Goal: Transaction & Acquisition: Purchase product/service

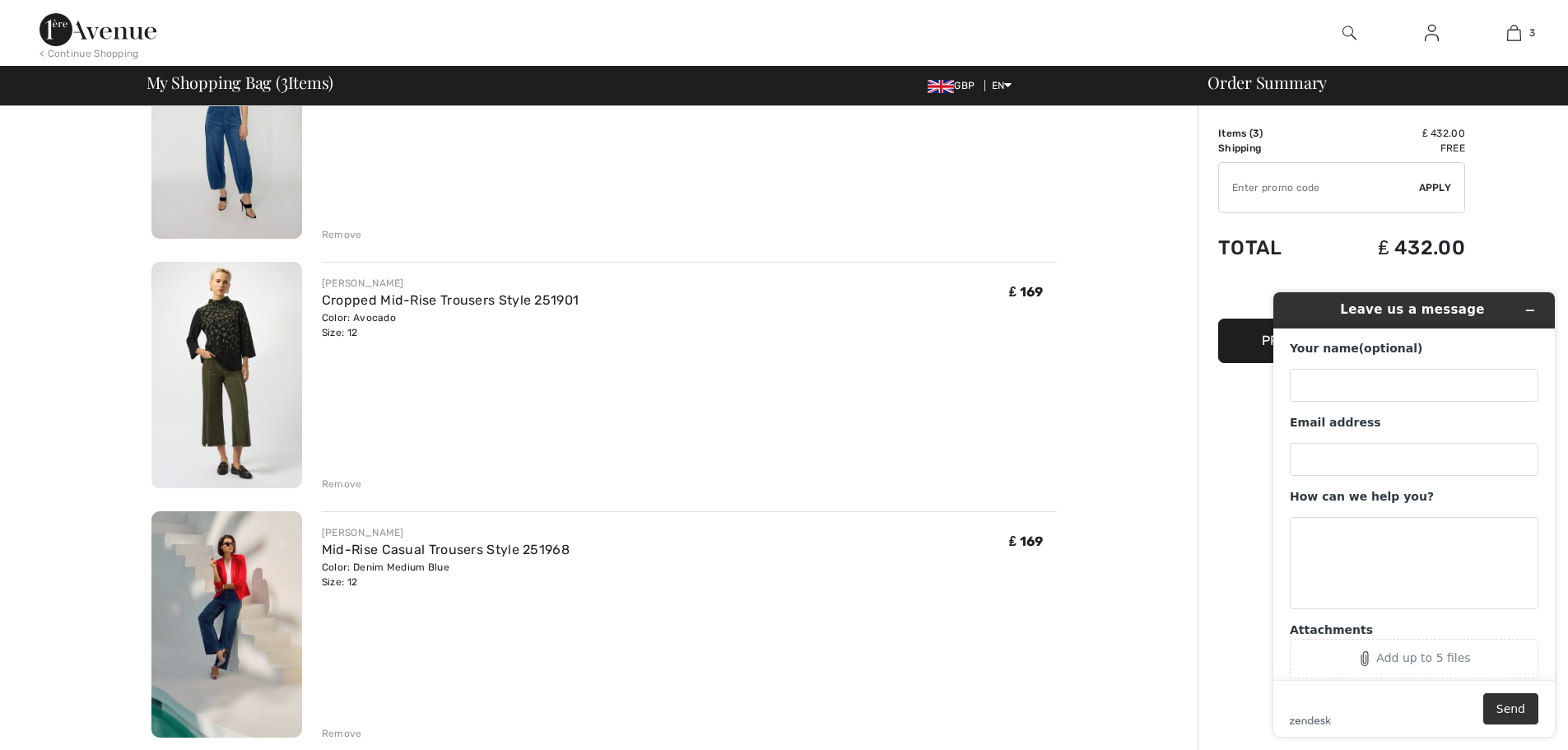
scroll to position [192, 0]
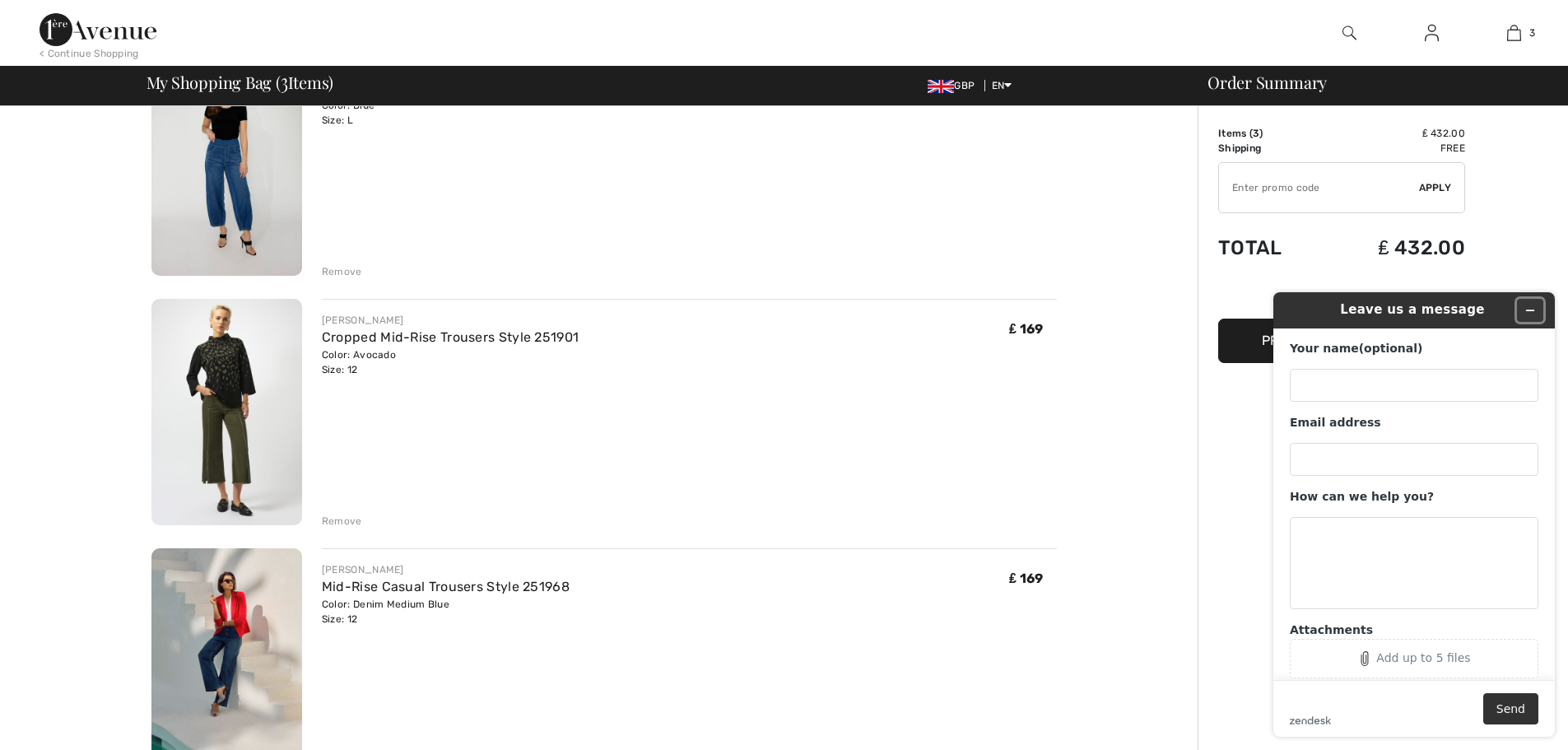
click at [1533, 311] on icon "Minimize widget" at bounding box center [1530, 310] width 11 height 11
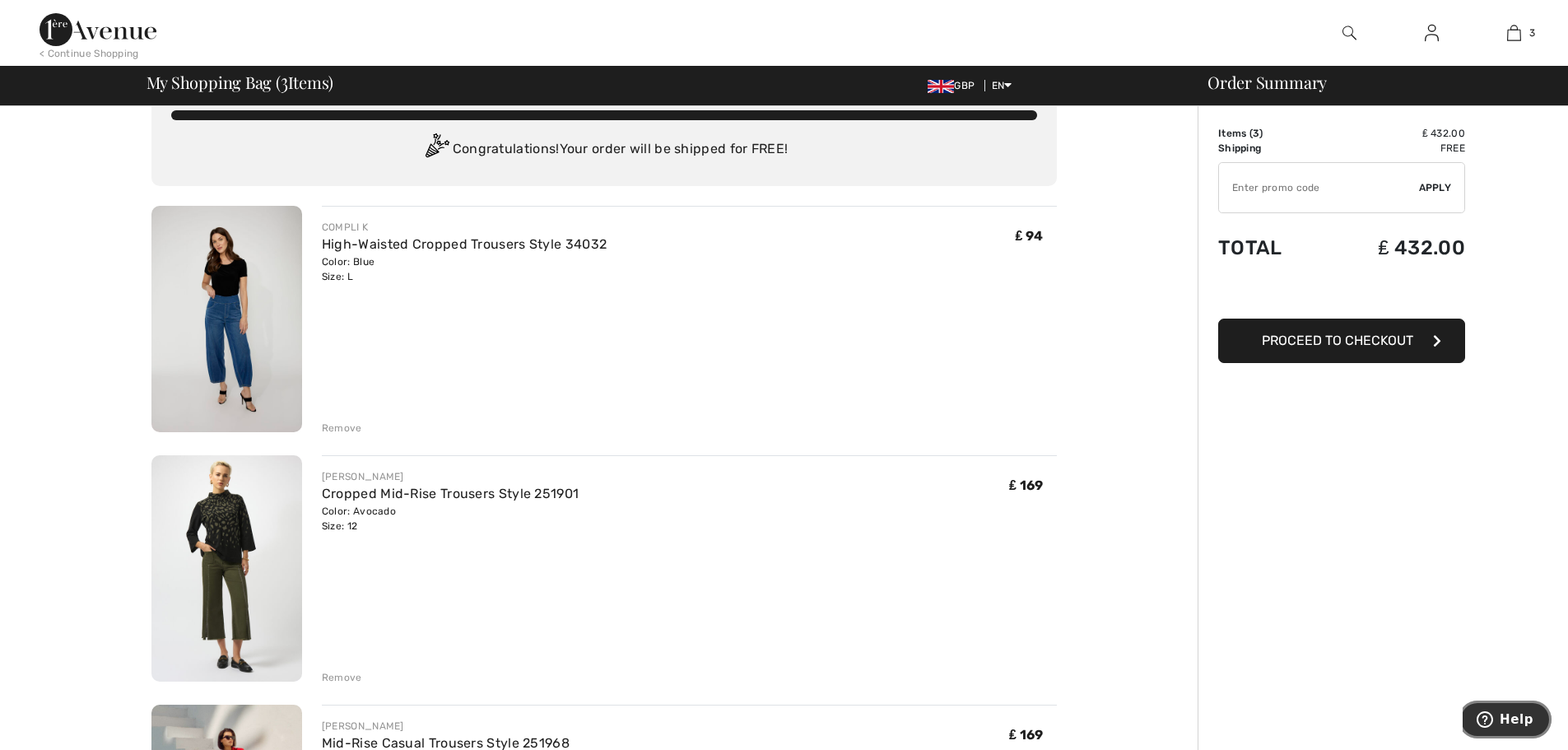
scroll to position [0, 0]
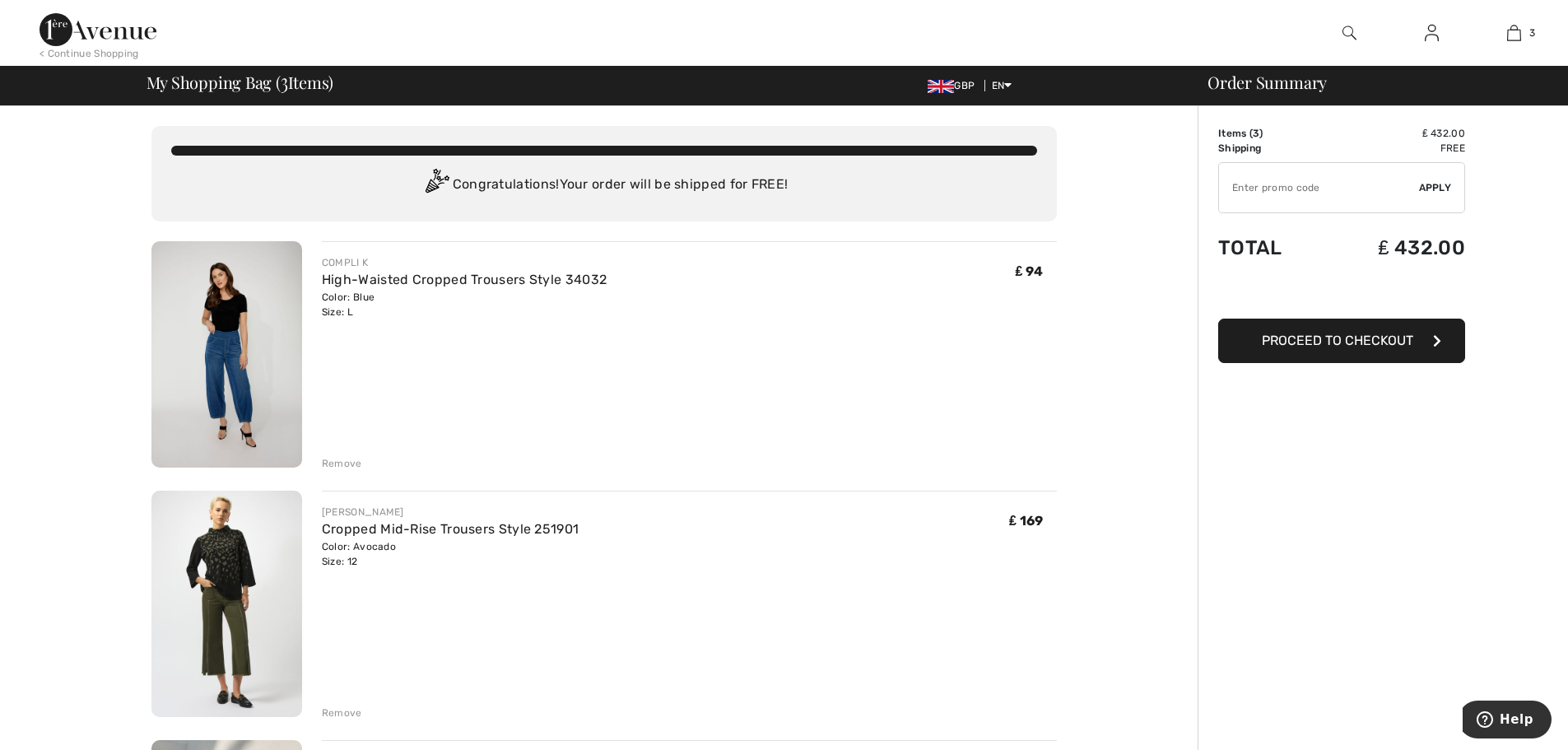
click at [231, 380] on img at bounding box center [226, 355] width 150 height 226
click at [247, 296] on img at bounding box center [226, 355] width 150 height 226
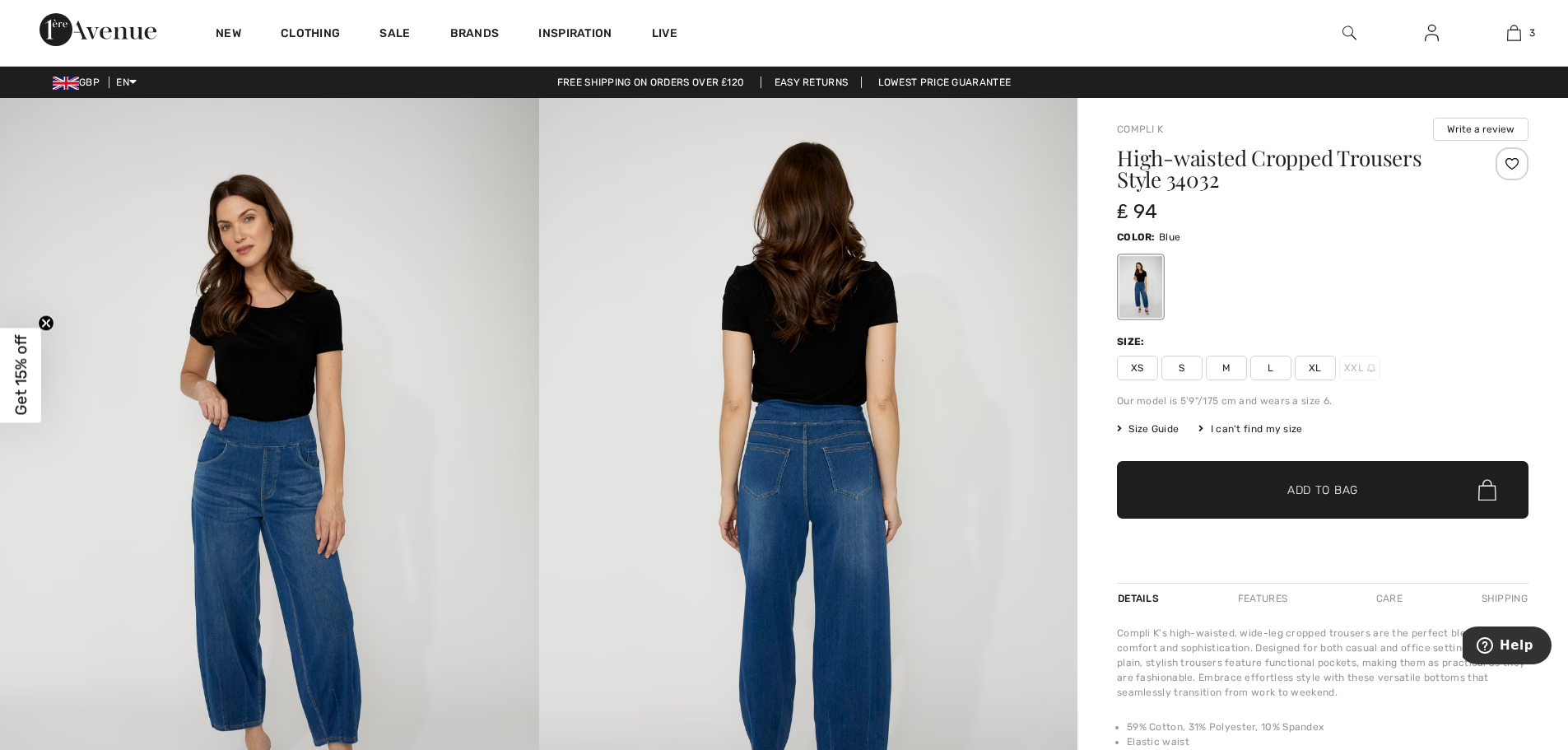
click at [1150, 428] on span "Size Guide" at bounding box center [1148, 429] width 62 height 15
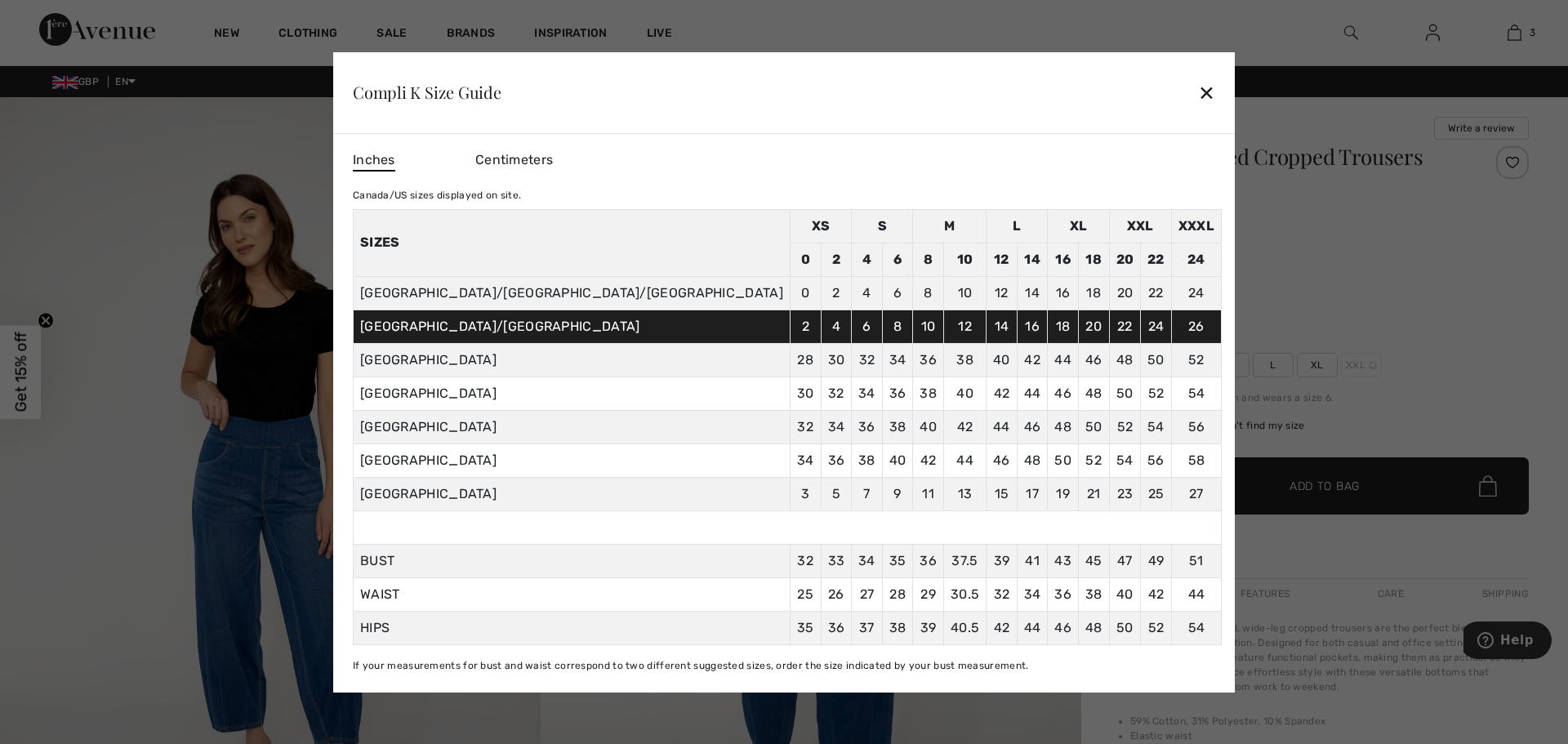
click at [1199, 94] on div "✕" at bounding box center [1207, 92] width 17 height 34
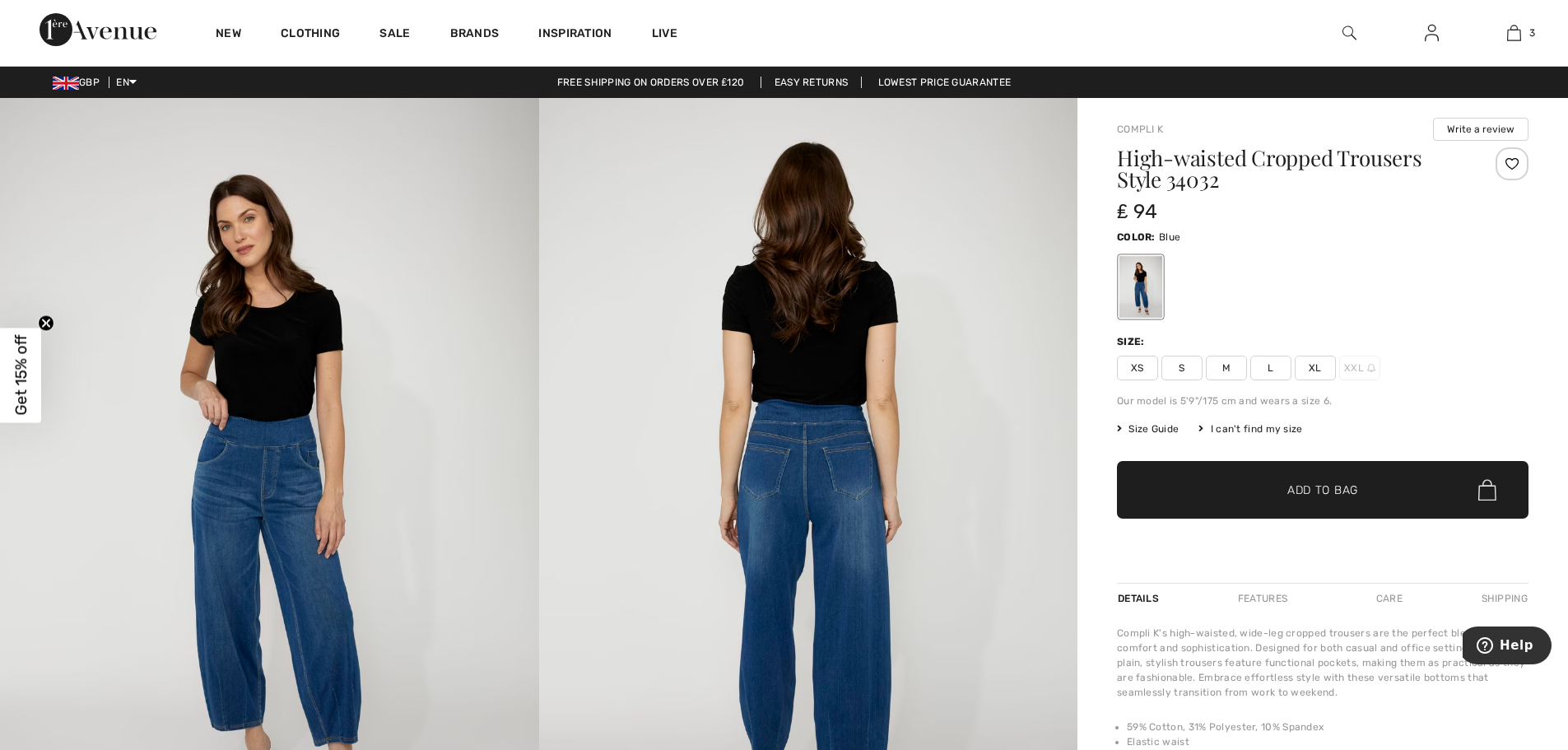
click at [1132, 432] on span "Size Guide" at bounding box center [1148, 429] width 62 height 15
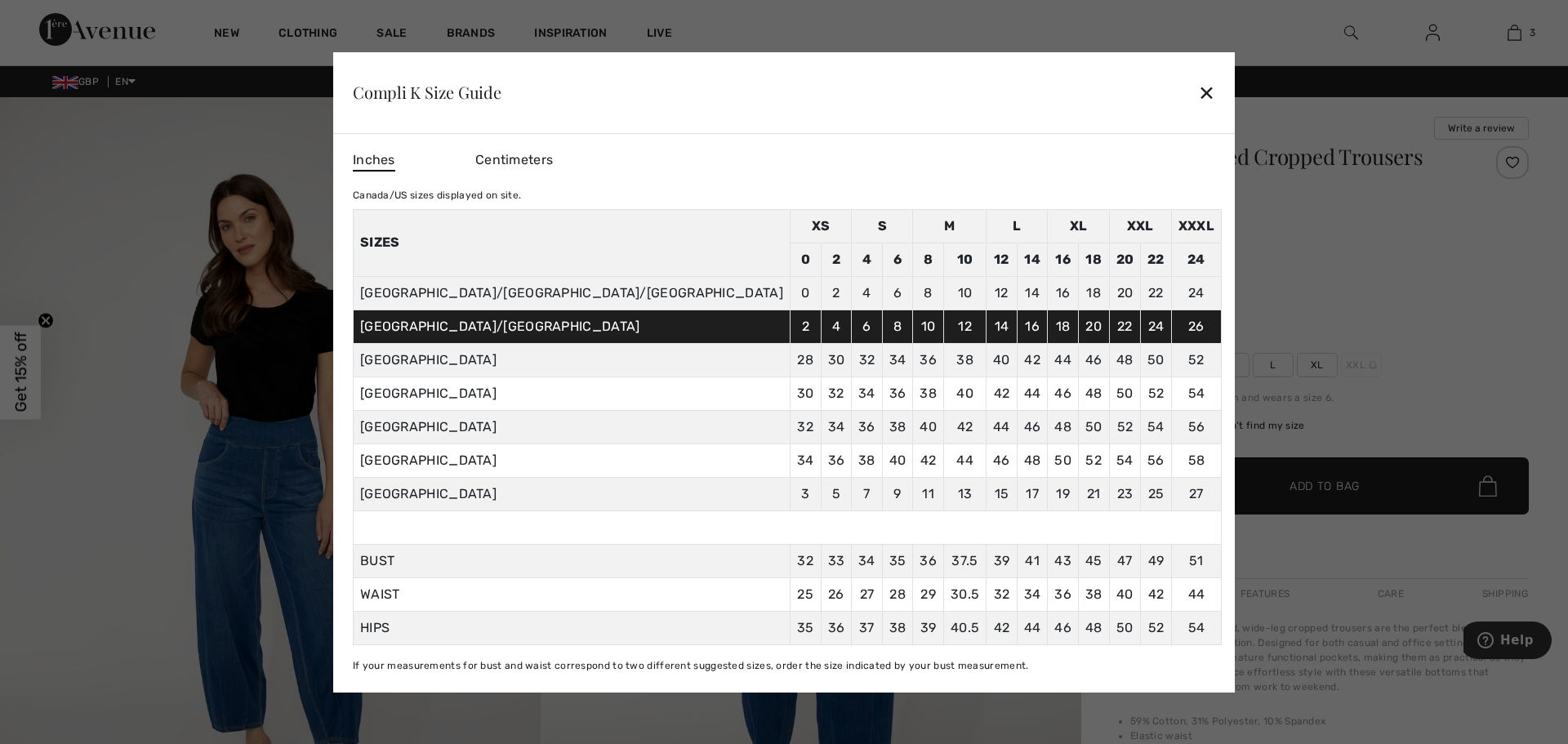
click at [1199, 99] on div "✕" at bounding box center [1207, 92] width 17 height 34
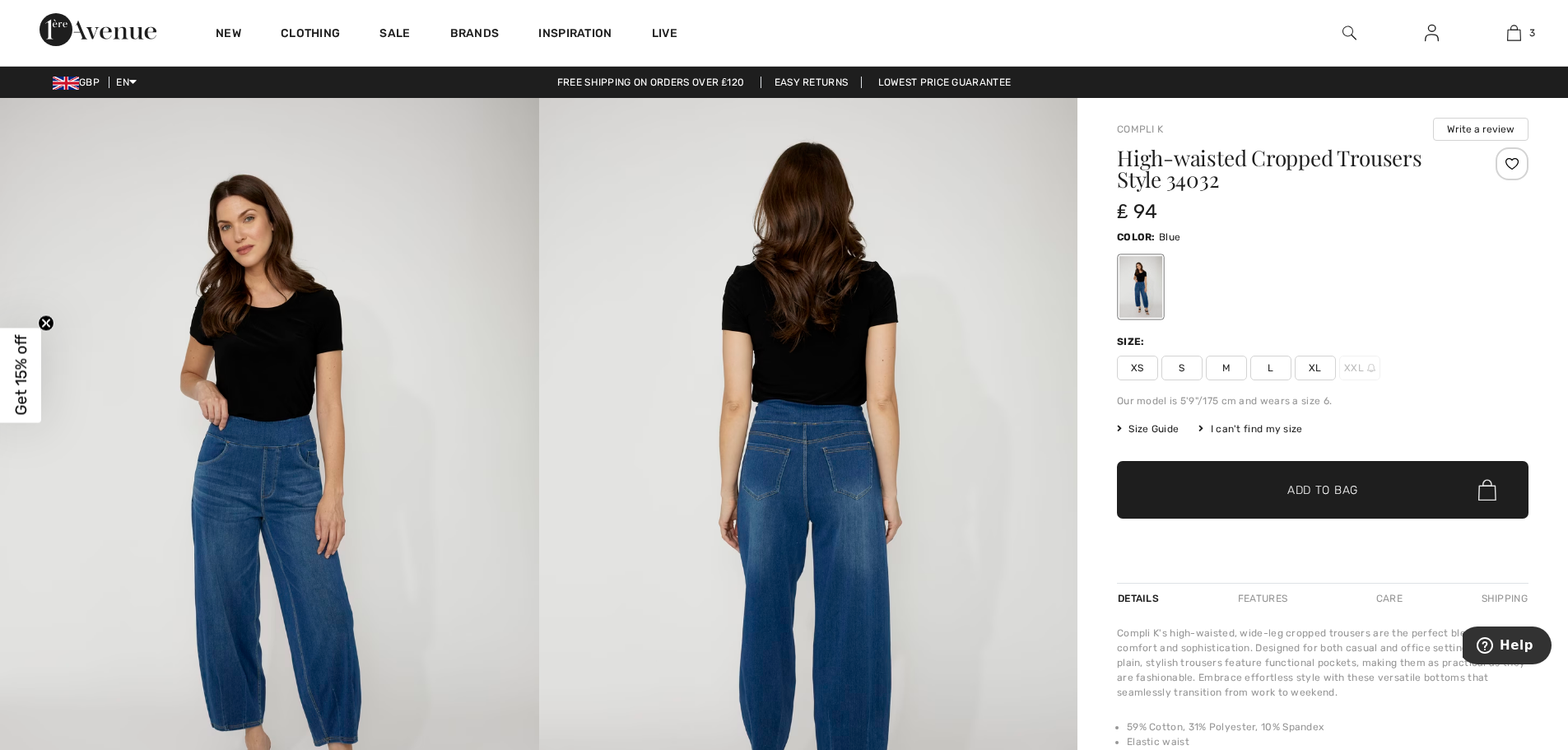
click at [1310, 368] on span "XL" at bounding box center [1316, 368] width 41 height 25
click at [1276, 483] on span "✔ Added to Bag" at bounding box center [1298, 490] width 100 height 18
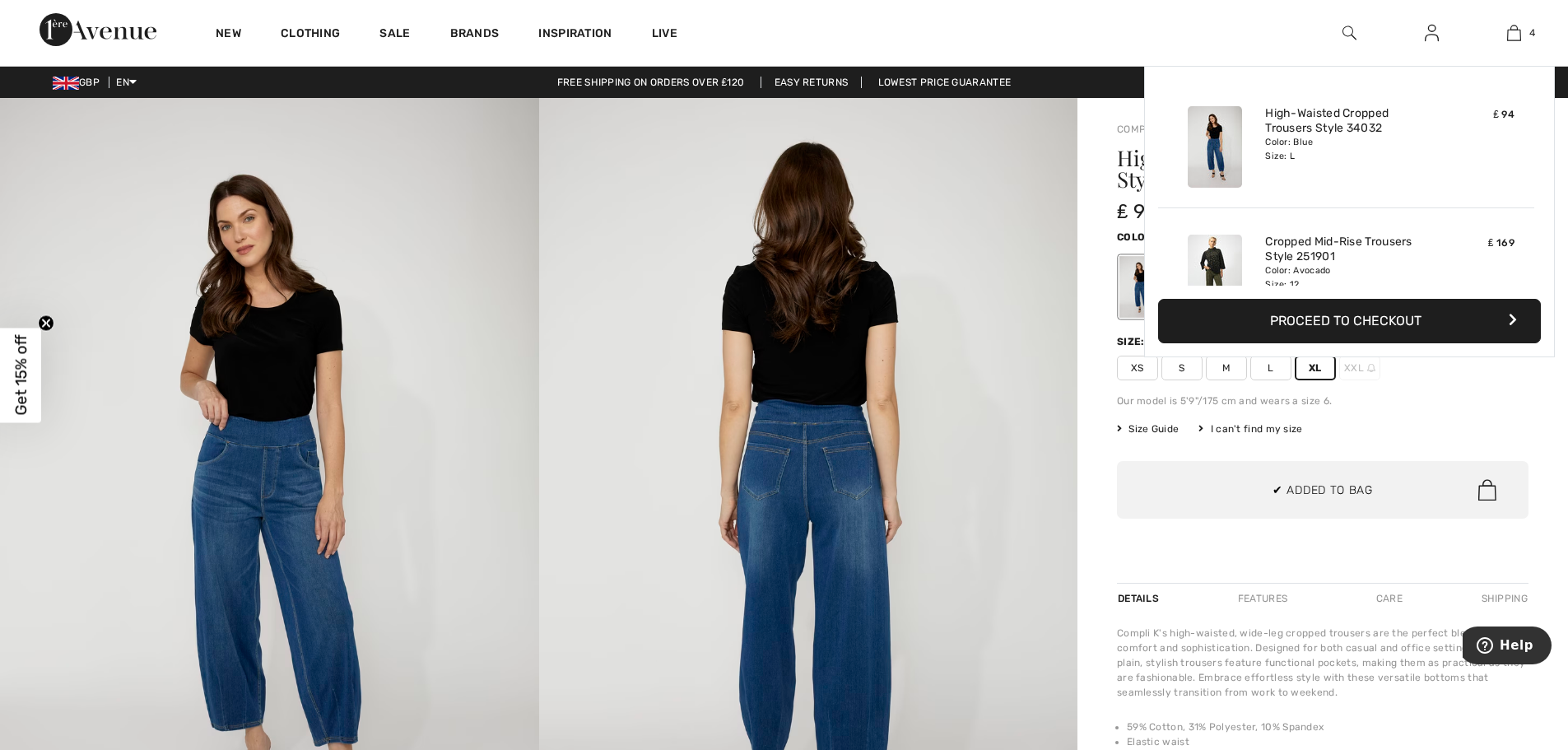
scroll to position [308, 0]
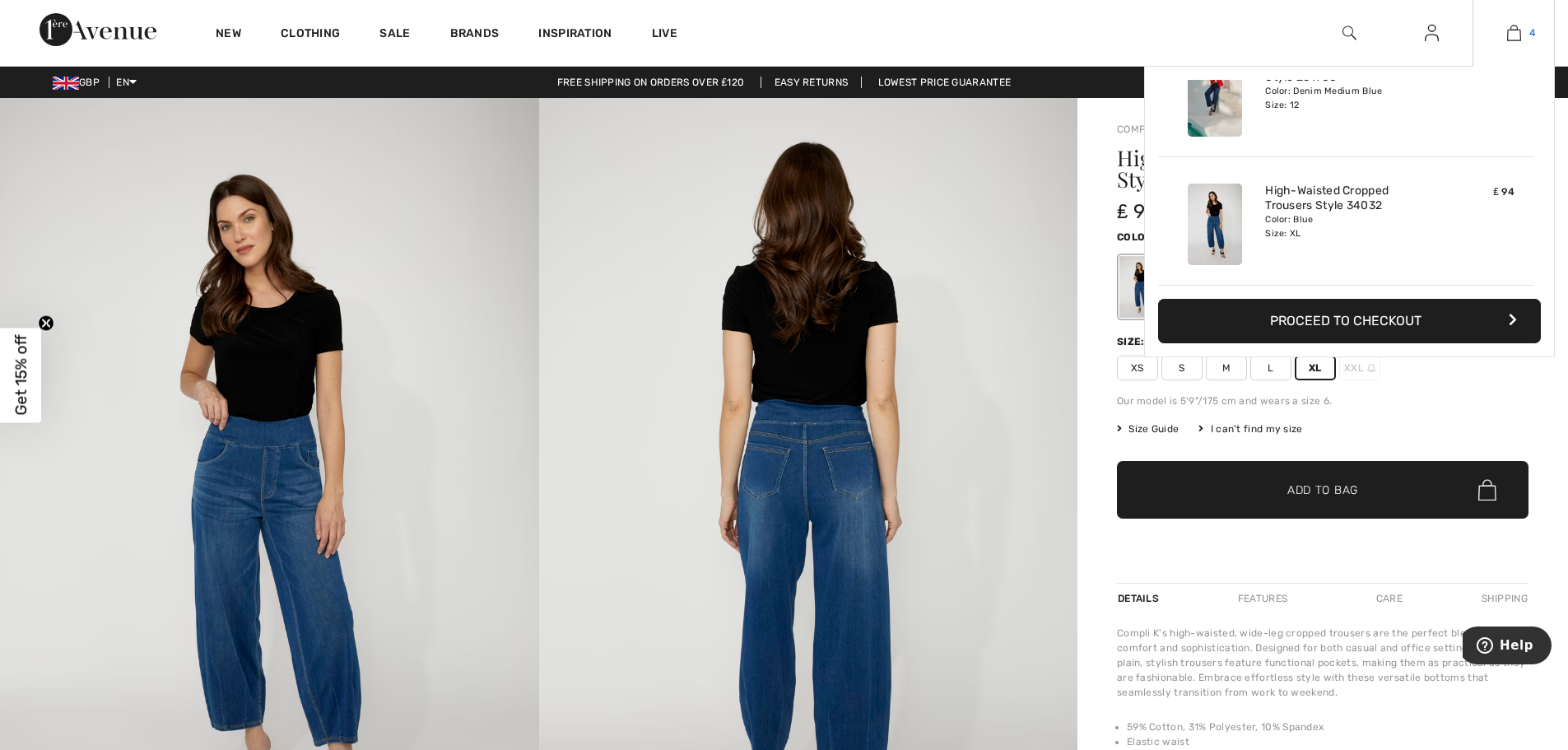
click at [1515, 34] on img at bounding box center [1513, 32] width 14 height 19
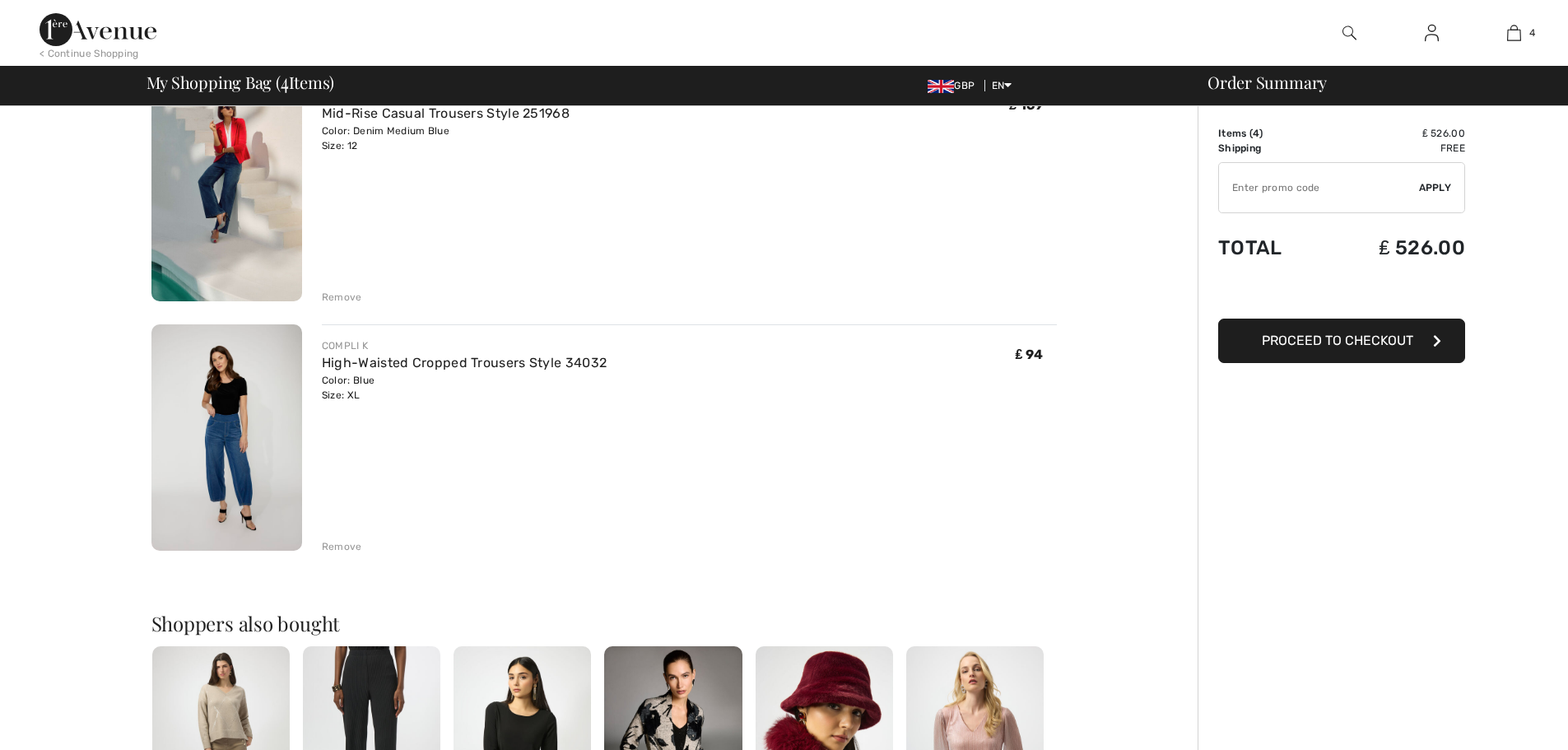
scroll to position [769, 0]
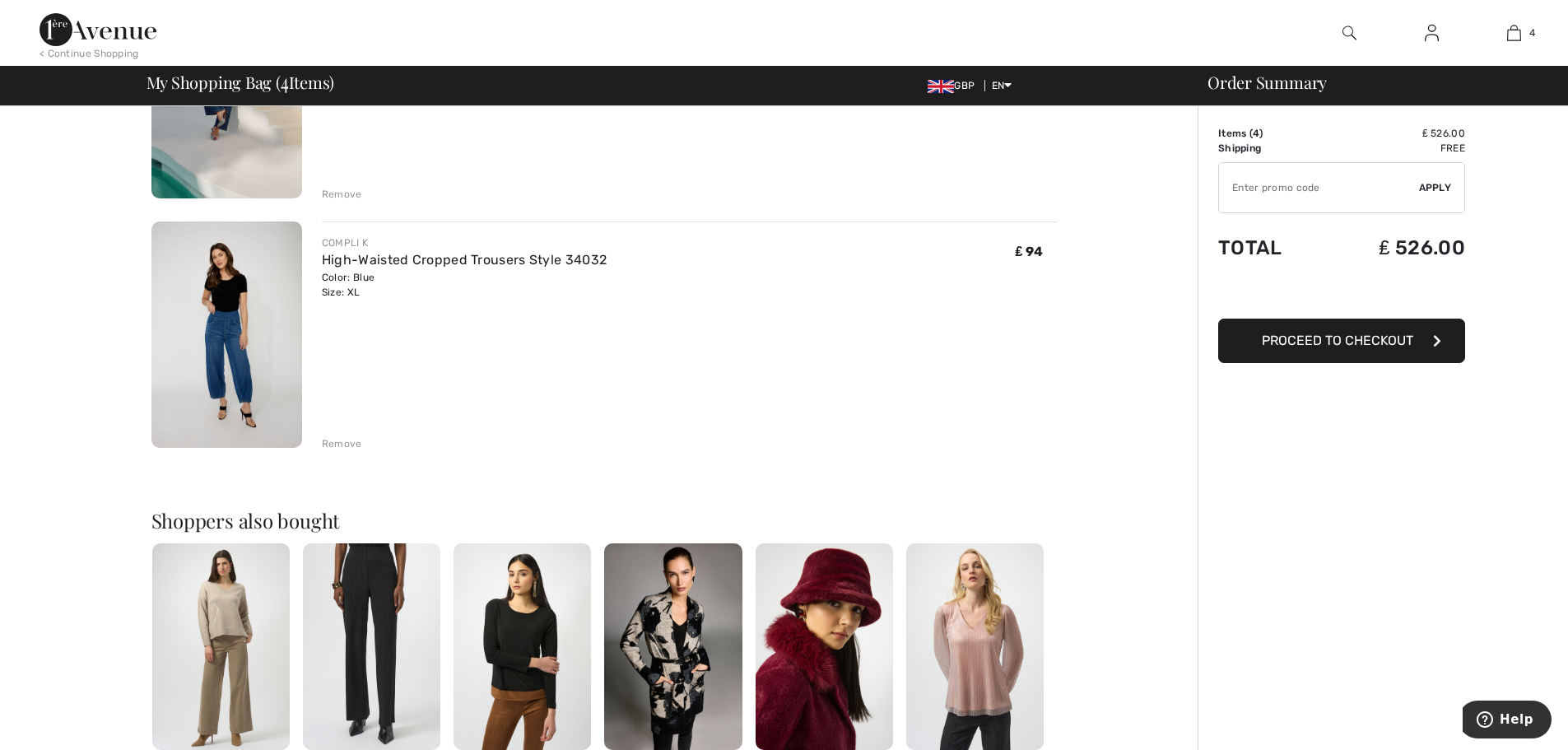
click at [347, 446] on div "Remove" at bounding box center [341, 444] width 40 height 15
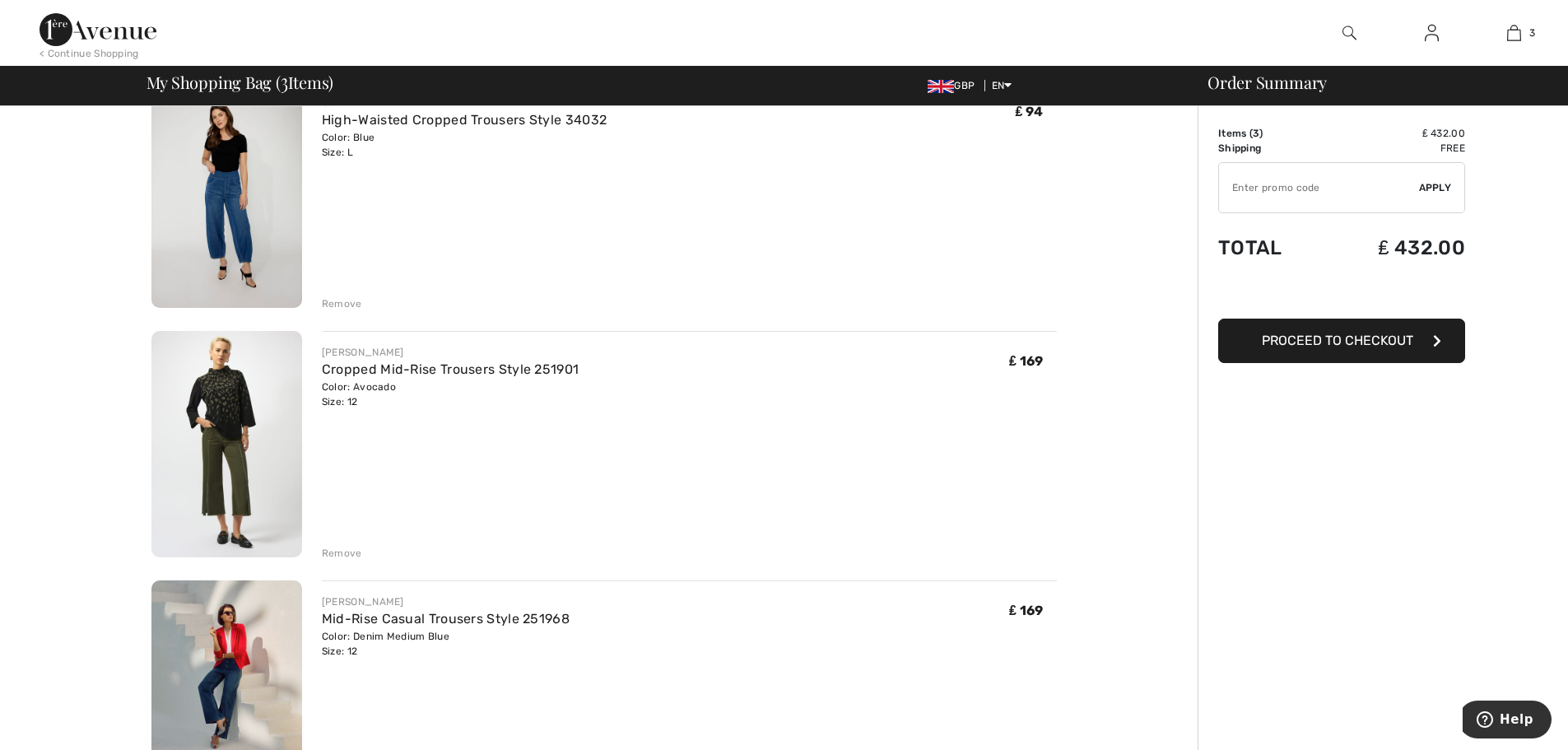
scroll to position [192, 0]
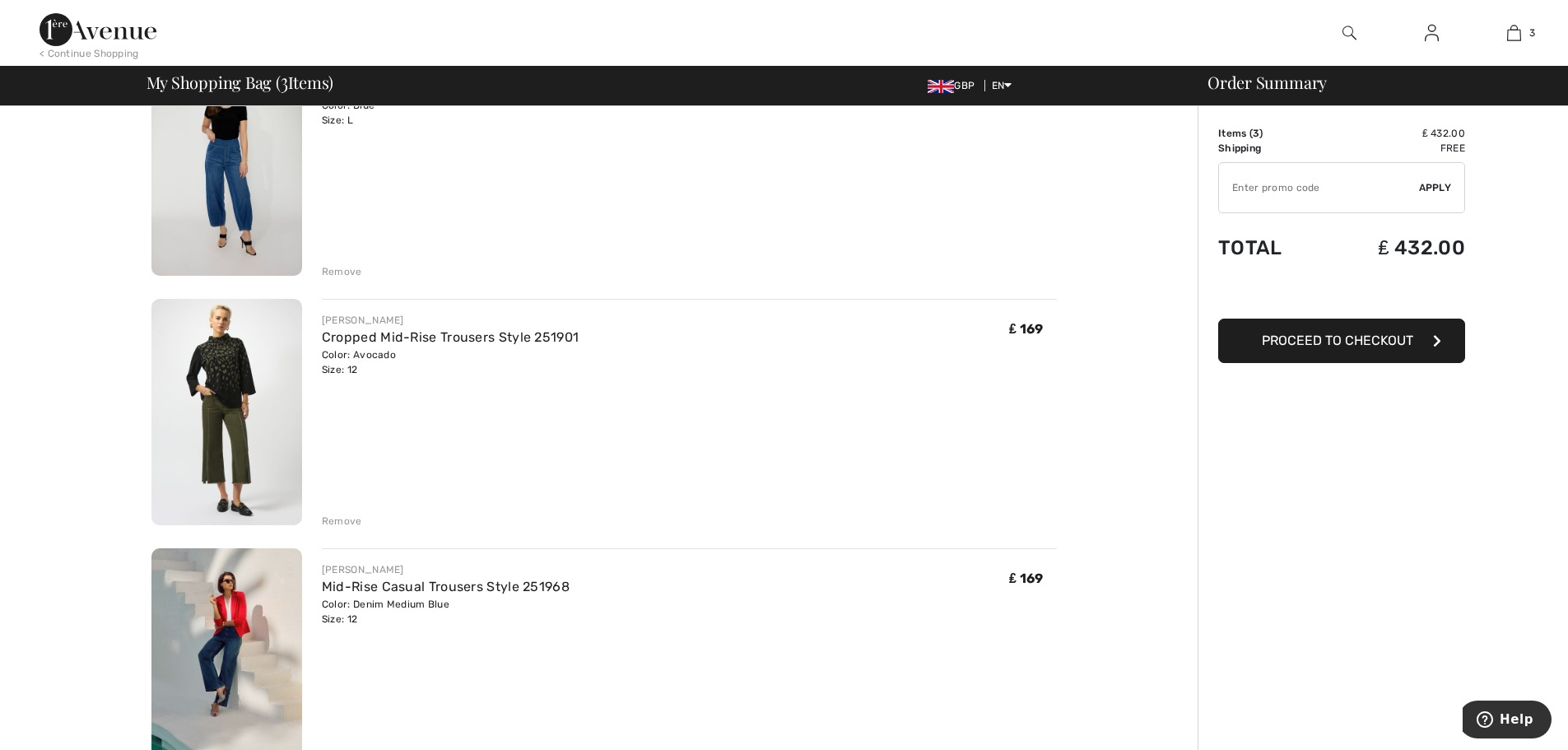
click at [1280, 343] on span "Proceed to Checkout" at bounding box center [1337, 340] width 151 height 16
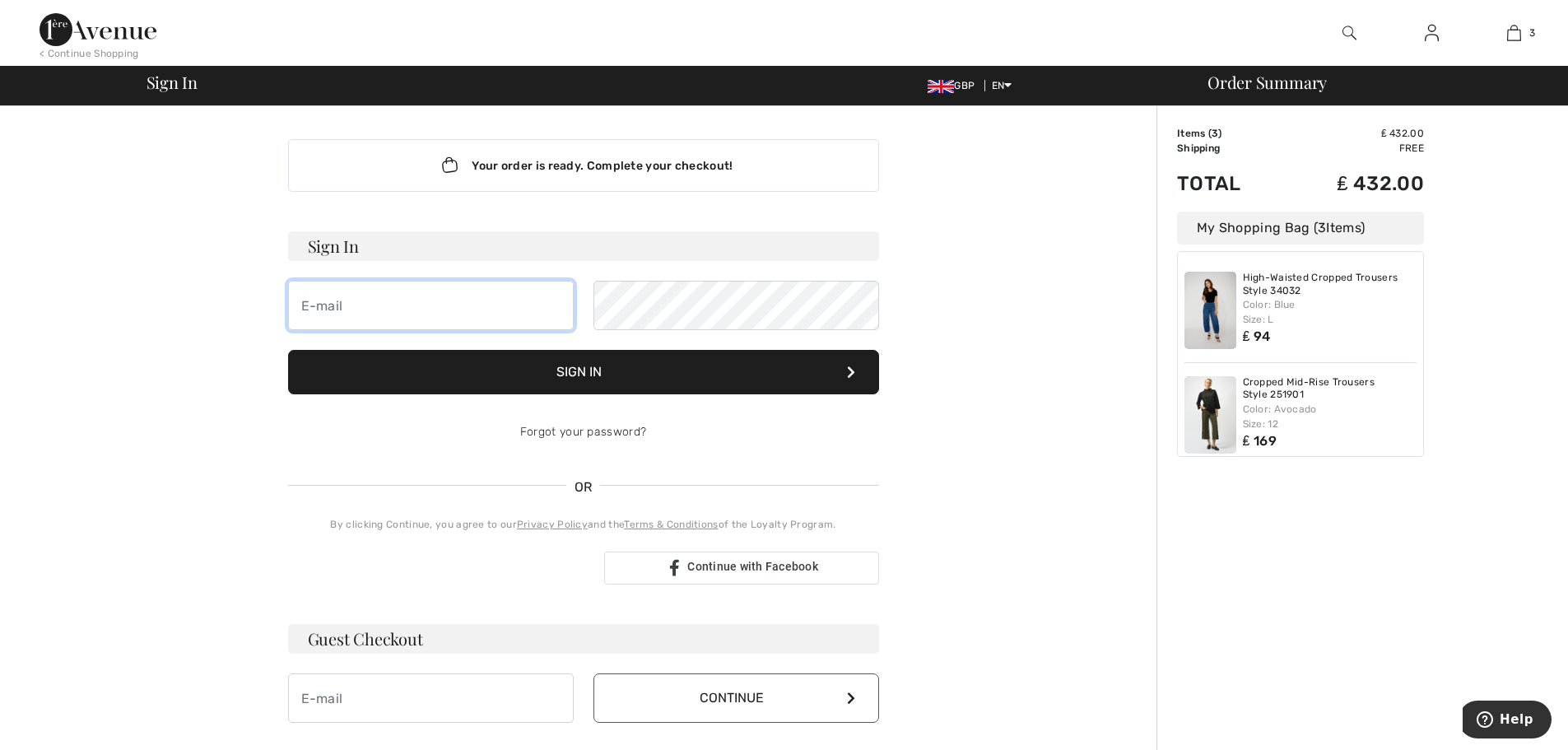
click at [447, 303] on input "email" at bounding box center [431, 305] width 286 height 49
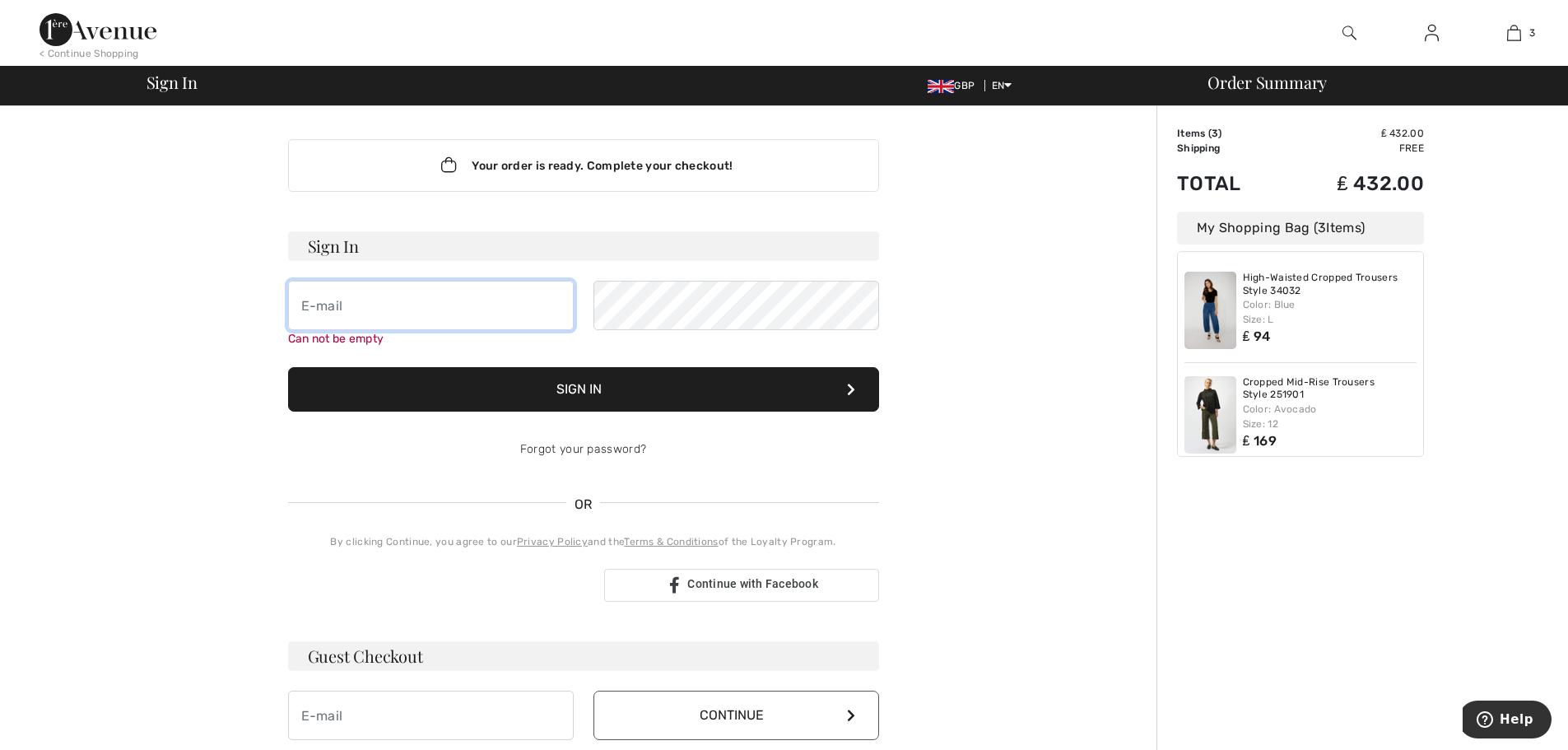
type input "esapa.m@gmail.com"
click at [571, 386] on button "Sign In" at bounding box center [584, 390] width 591 height 45
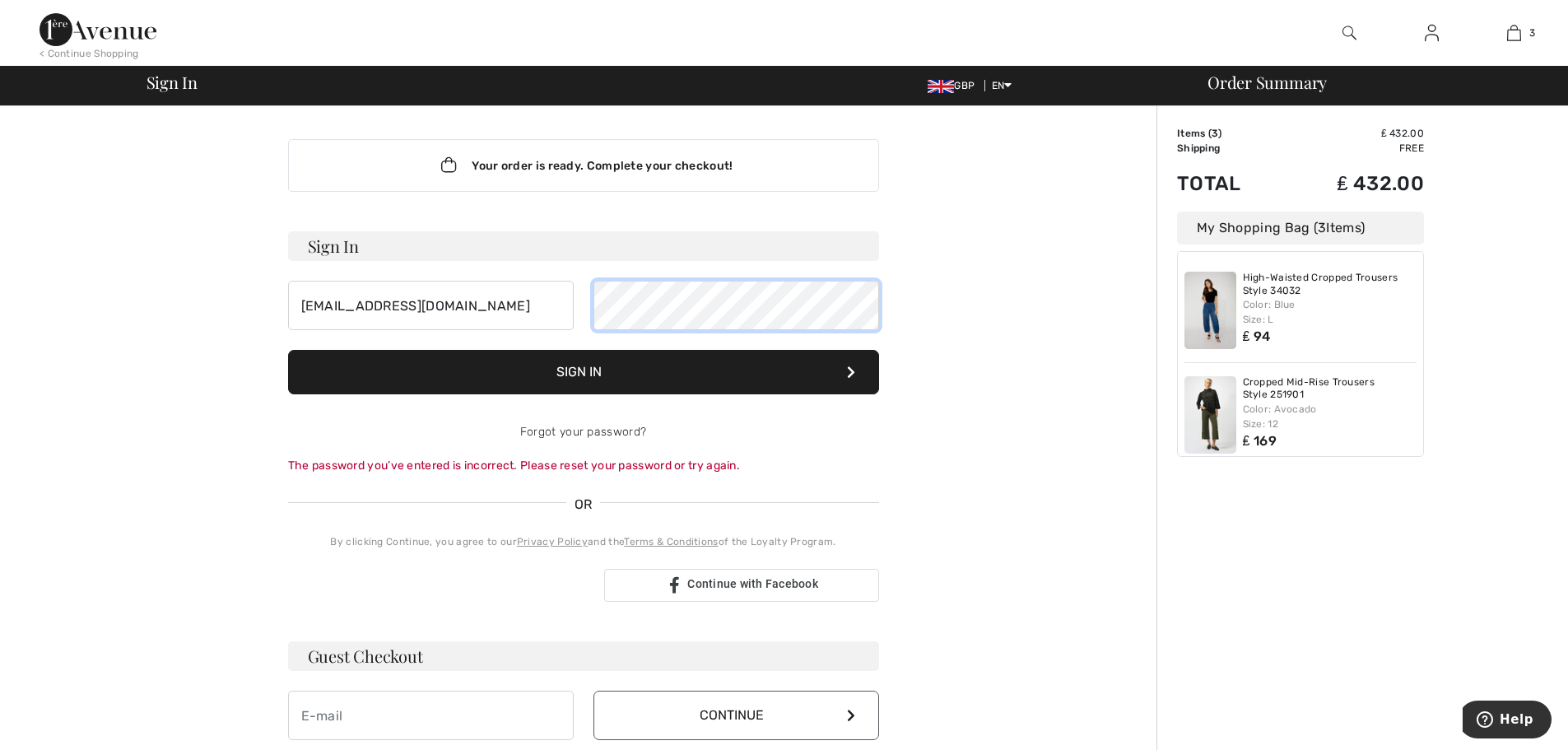
click at [289, 350] on button "Sign In" at bounding box center [584, 372] width 591 height 45
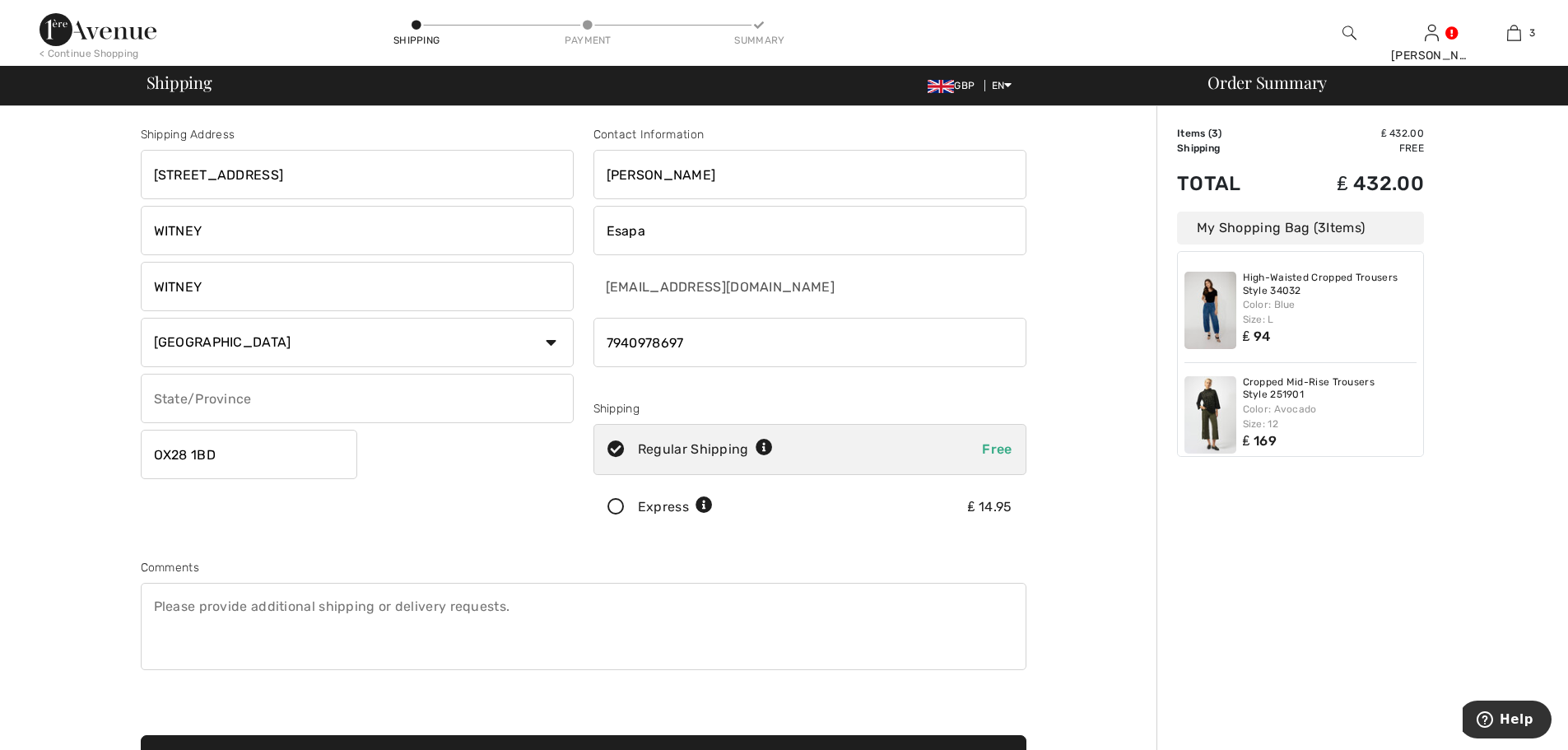
click at [611, 508] on icon at bounding box center [616, 508] width 44 height 18
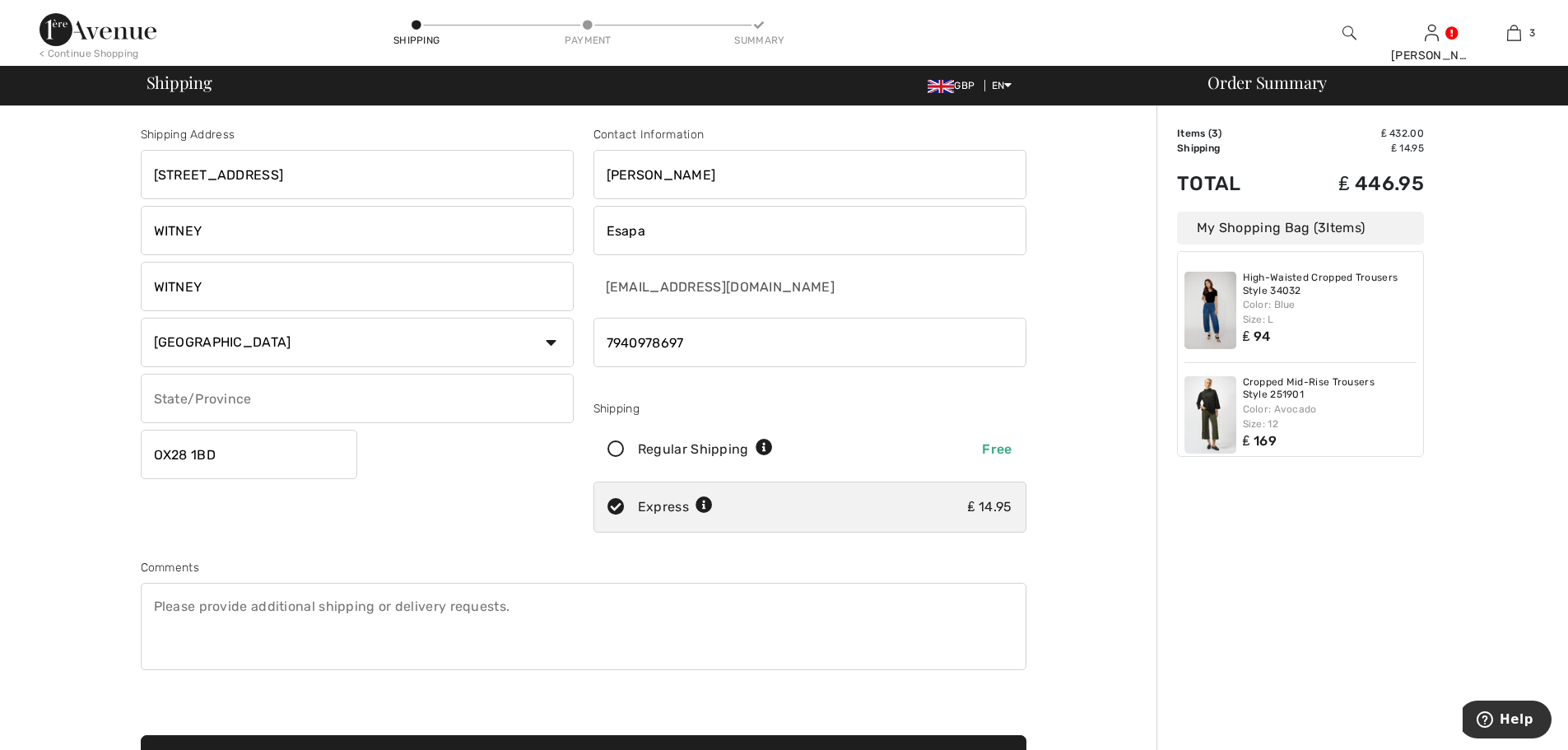
click at [333, 187] on input "4, Beech Grove" at bounding box center [357, 174] width 433 height 49
drag, startPoint x: 263, startPoint y: 176, endPoint x: 151, endPoint y: 178, distance: 112.0
click at [151, 178] on input "4, Beech Grove" at bounding box center [357, 174] width 433 height 49
type input "[GEOGRAPHIC_DATA], [GEOGRAPHIC_DATA]"
drag, startPoint x: 167, startPoint y: 233, endPoint x: 157, endPoint y: 232, distance: 10.0
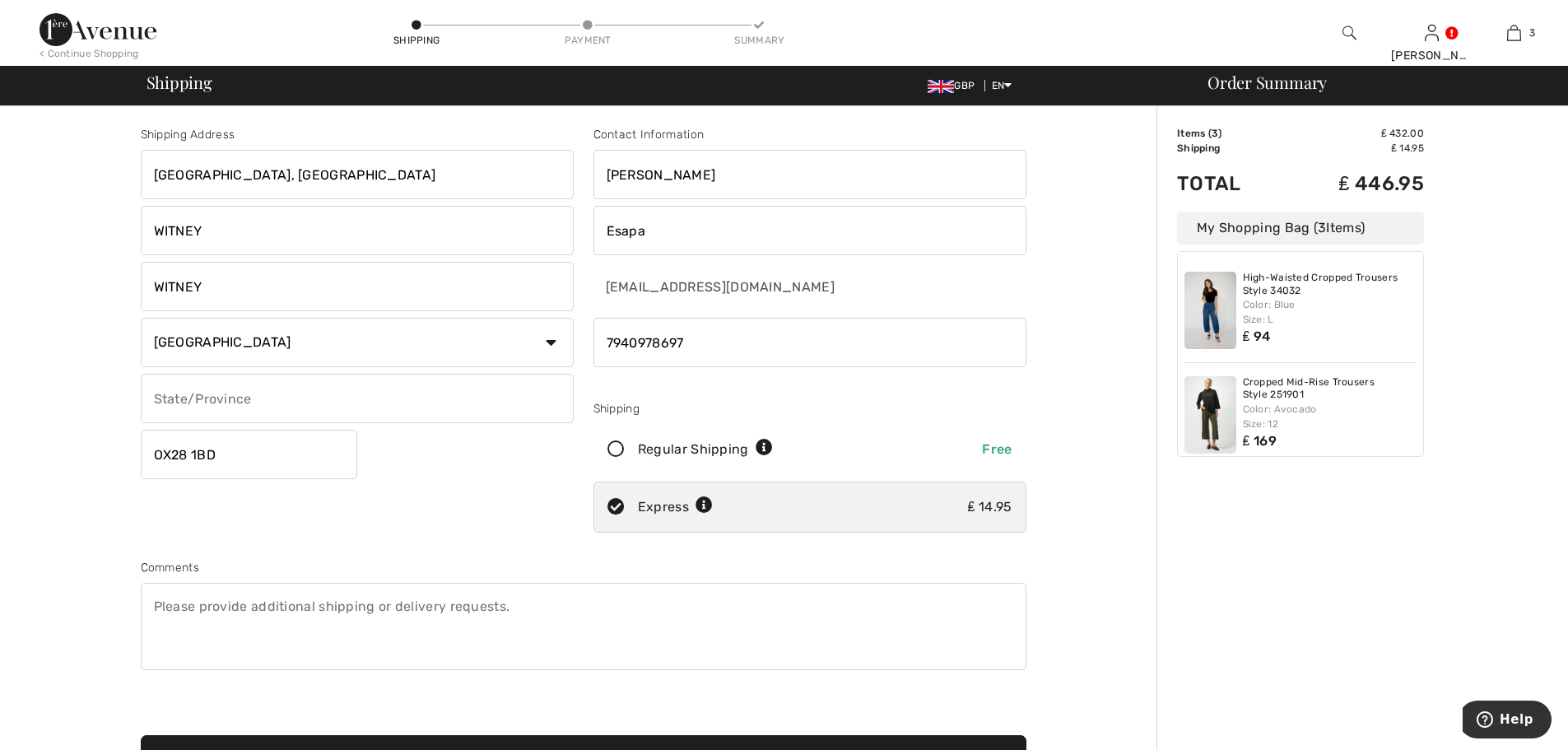
click at [157, 232] on input "WITNEY" at bounding box center [357, 230] width 433 height 49
type input "Brize Norton"
drag, startPoint x: 210, startPoint y: 291, endPoint x: 152, endPoint y: 289, distance: 58.0
click at [152, 289] on input "WITNEY" at bounding box center [357, 286] width 433 height 49
type input "Oxfordshire"
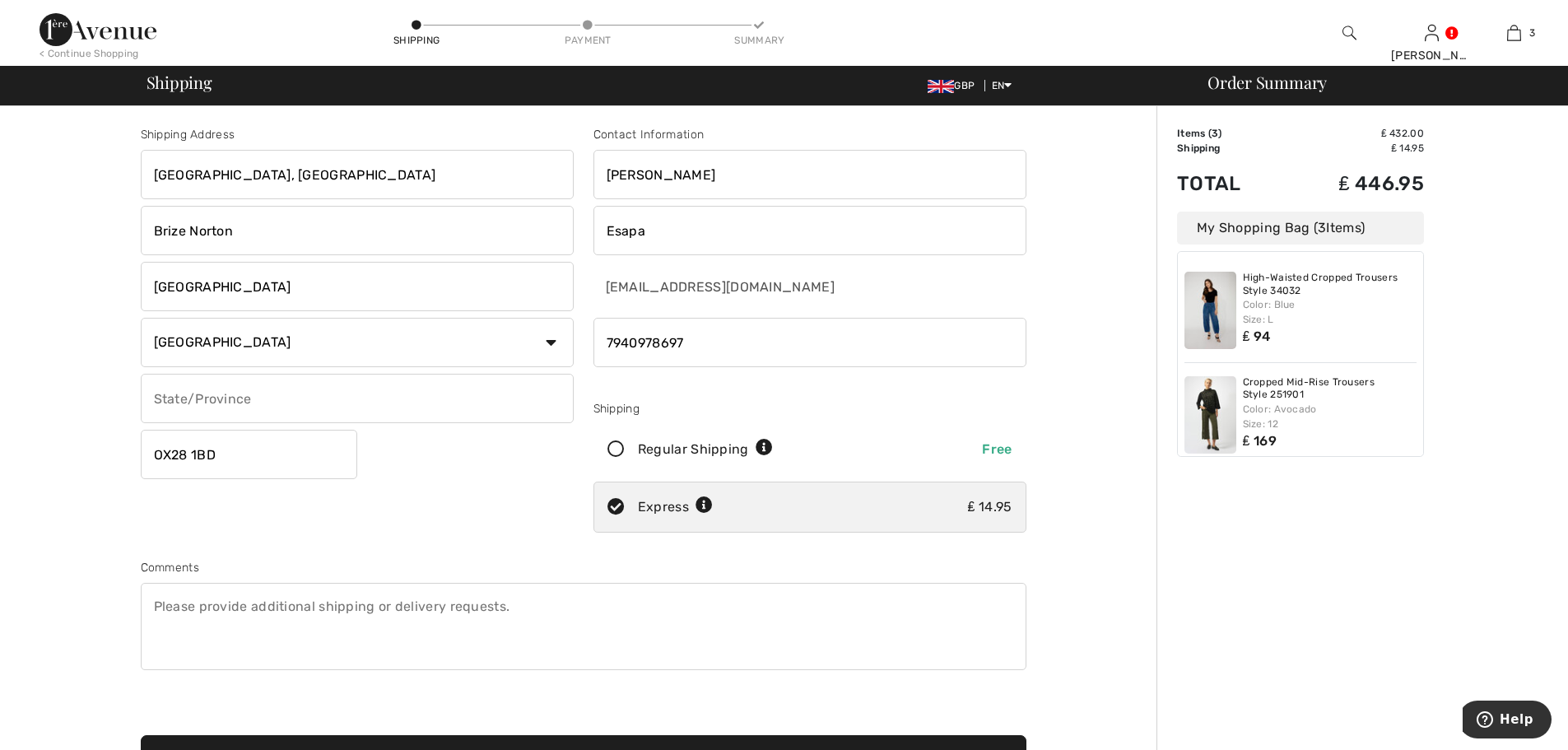
drag, startPoint x: 274, startPoint y: 342, endPoint x: 230, endPoint y: 344, distance: 44.0
click at [230, 344] on select "Country Canada United States Afghanistan Aland Islands Albania Algeria American…" at bounding box center [357, 342] width 433 height 49
click at [262, 342] on select "Country Canada United States Afghanistan Aland Islands Albania Algeria American…" at bounding box center [357, 342] width 433 height 49
click at [270, 407] on input "text" at bounding box center [357, 398] width 433 height 49
click at [278, 398] on input "text" at bounding box center [357, 398] width 433 height 49
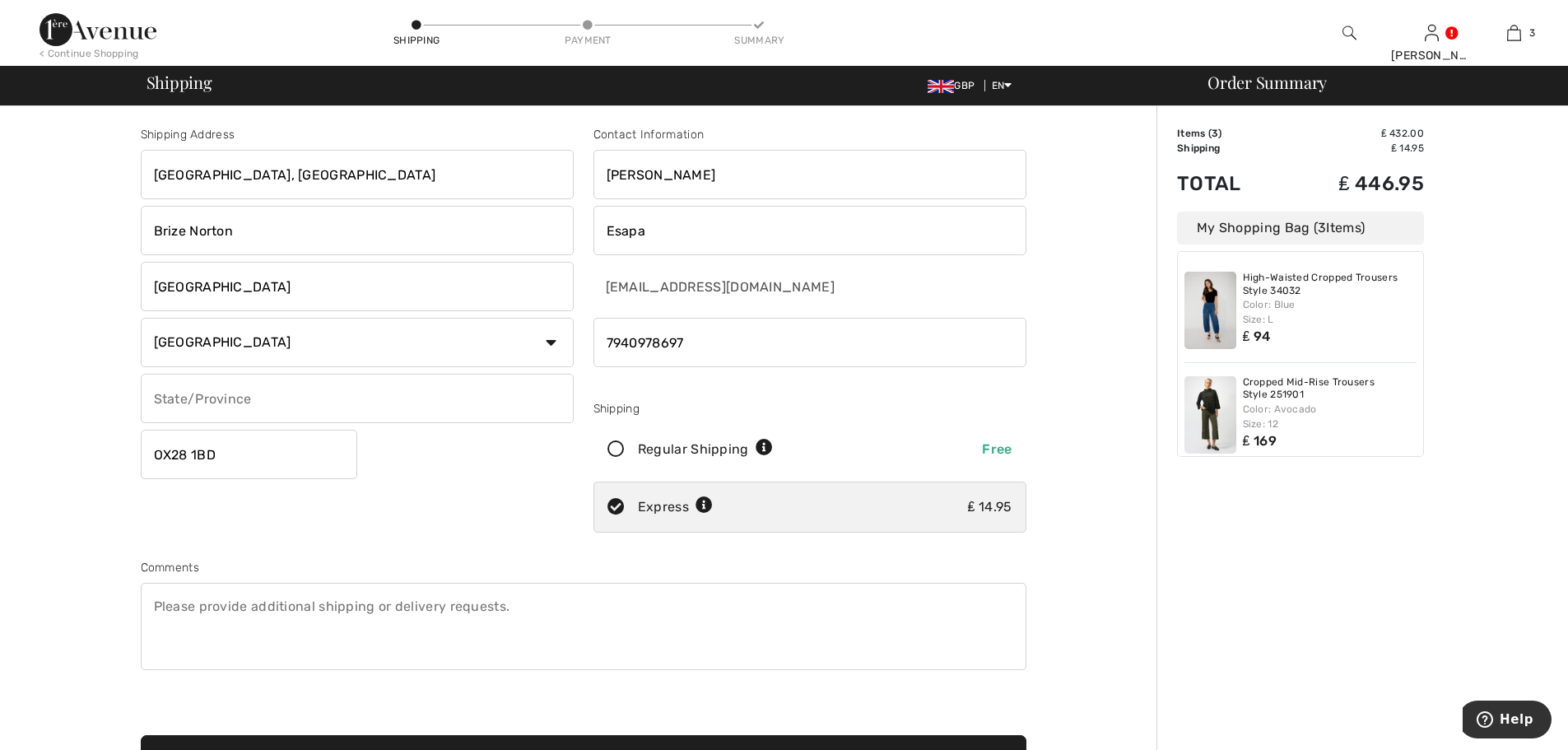
drag, startPoint x: 216, startPoint y: 454, endPoint x: 565, endPoint y: 496, distance: 351.5
click at [177, 459] on input "OX28 1BD" at bounding box center [249, 454] width 216 height 49
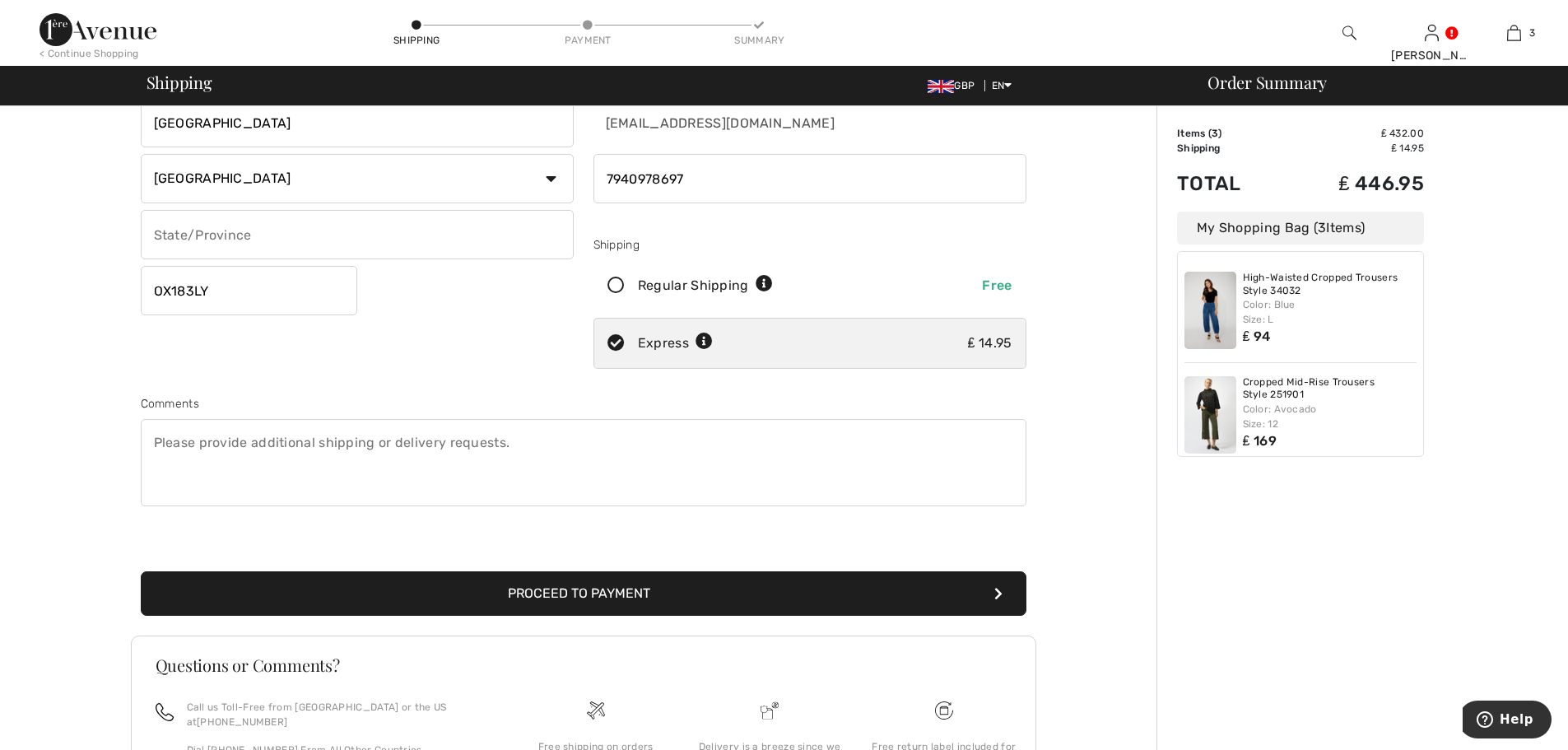
scroll to position [192, 0]
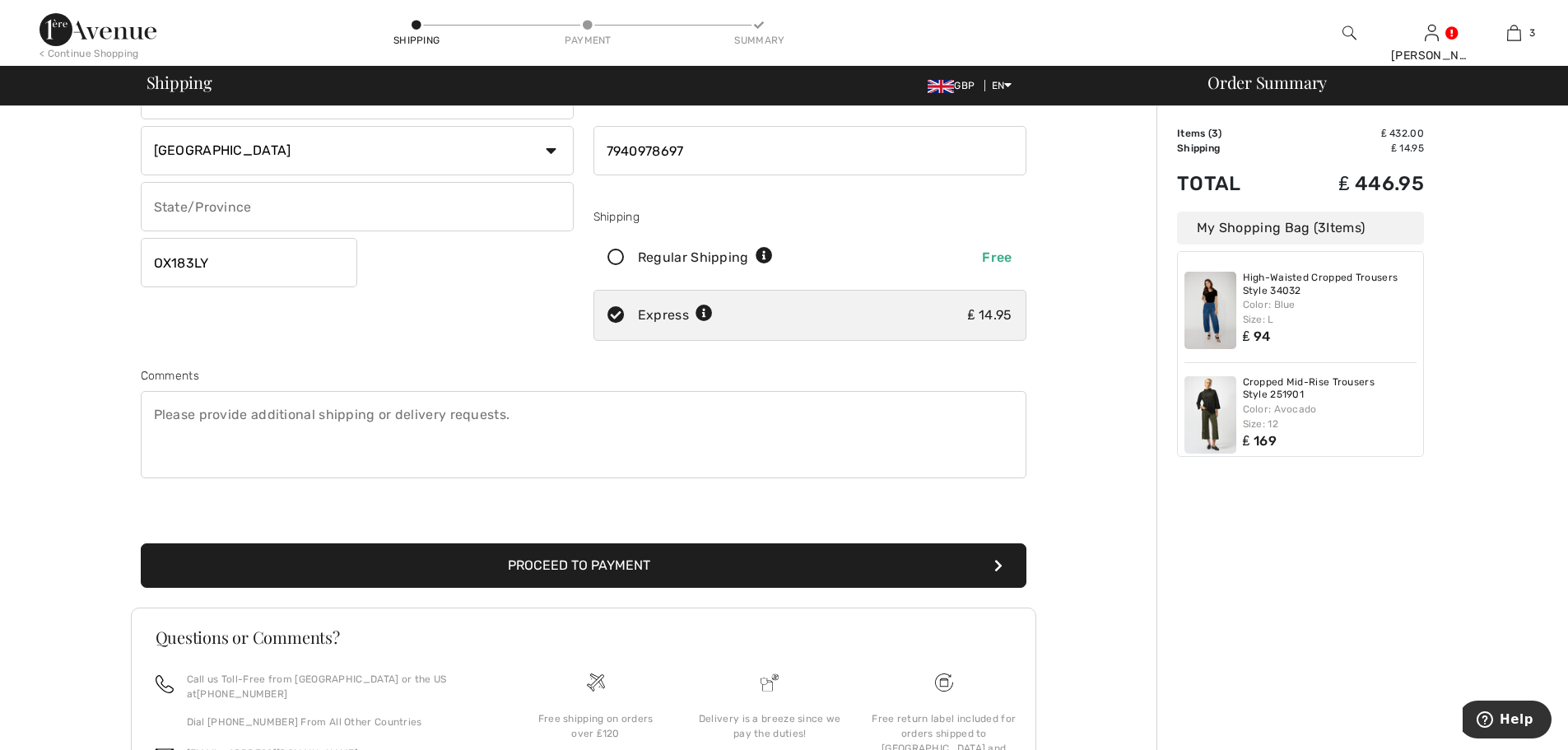
click at [186, 265] on input "OX183LY" at bounding box center [249, 262] width 216 height 49
type input "OX183LY"
click at [550, 566] on button "Proceed to Payment" at bounding box center [584, 566] width 886 height 45
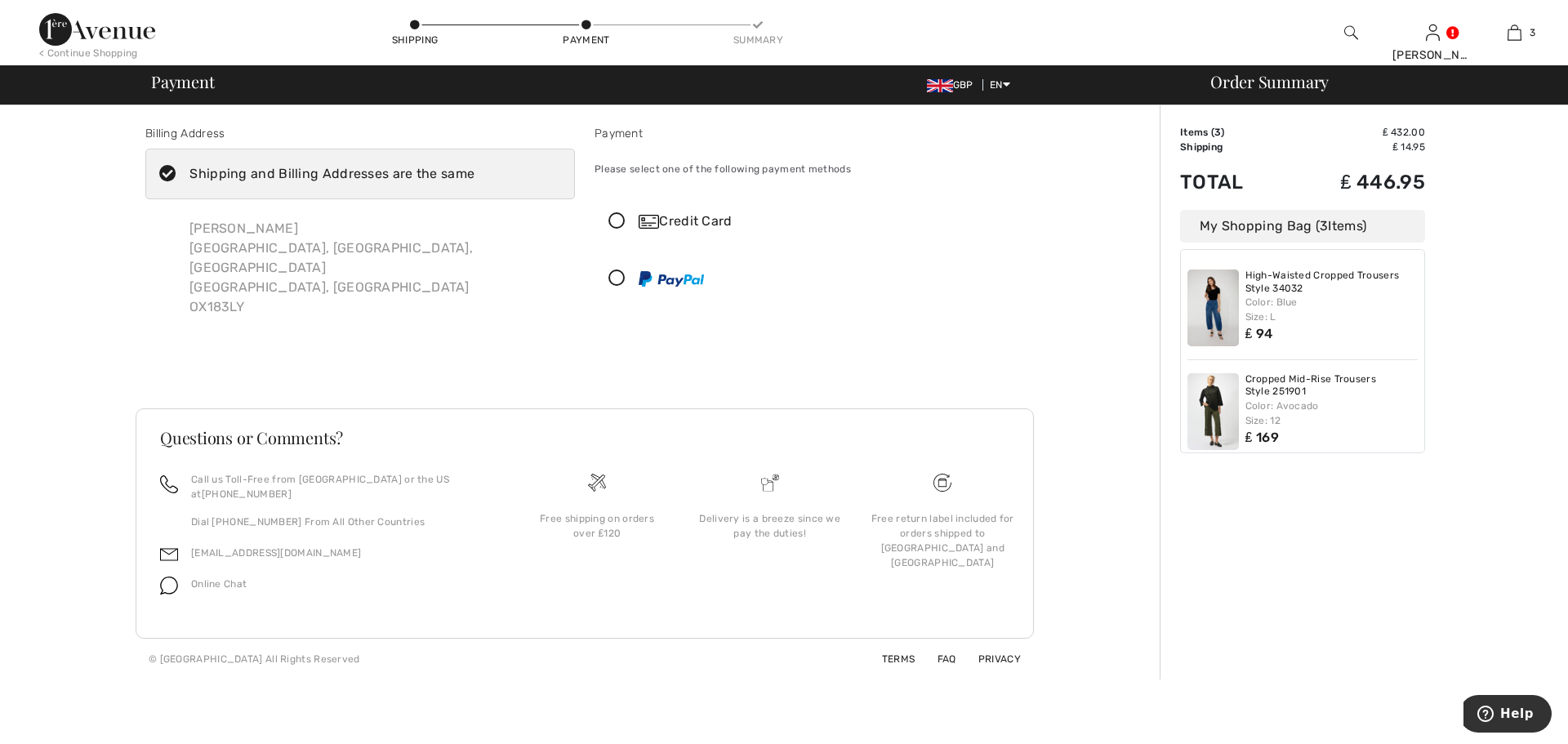
click at [649, 220] on img at bounding box center [649, 221] width 20 height 14
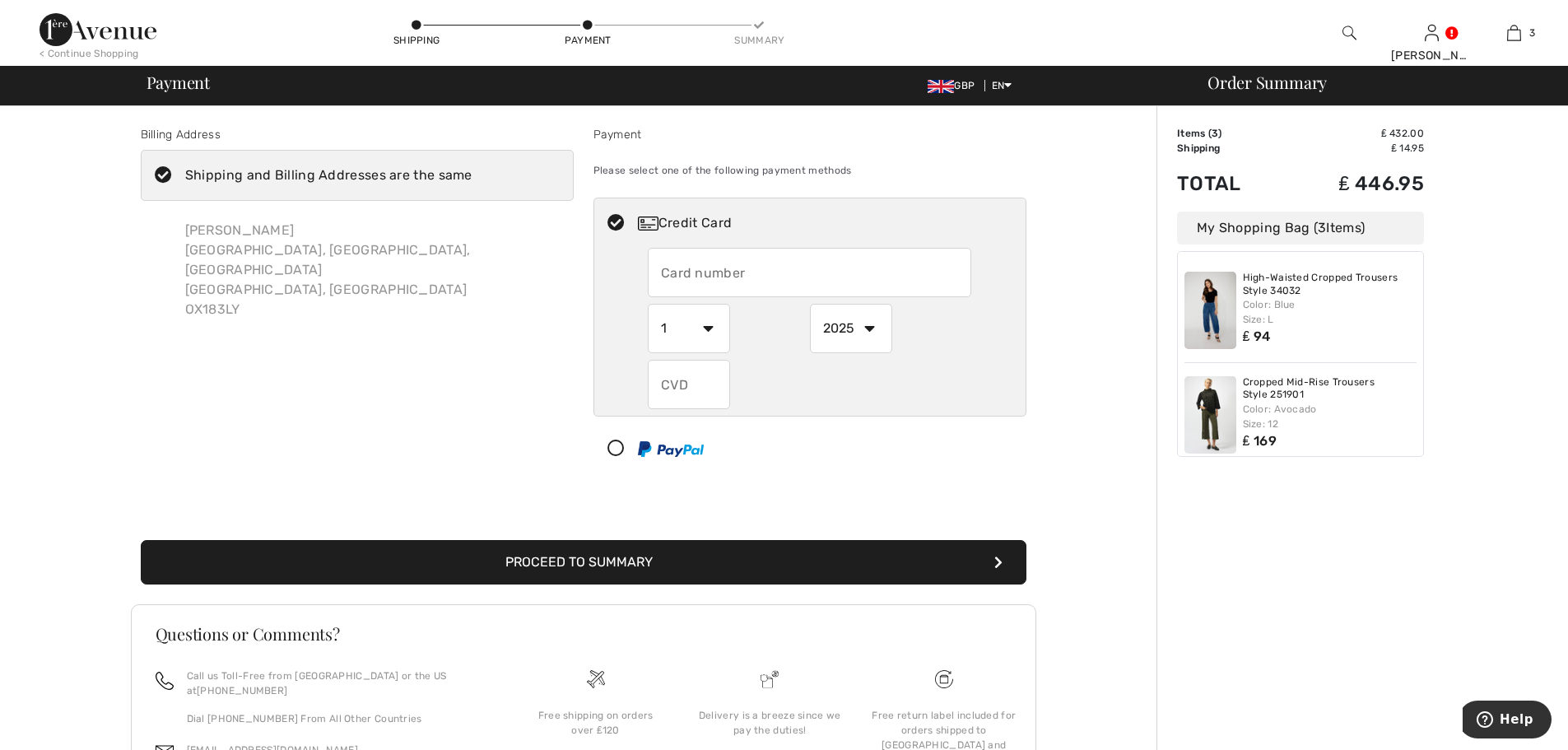
click at [753, 266] on input "text" at bounding box center [809, 272] width 324 height 49
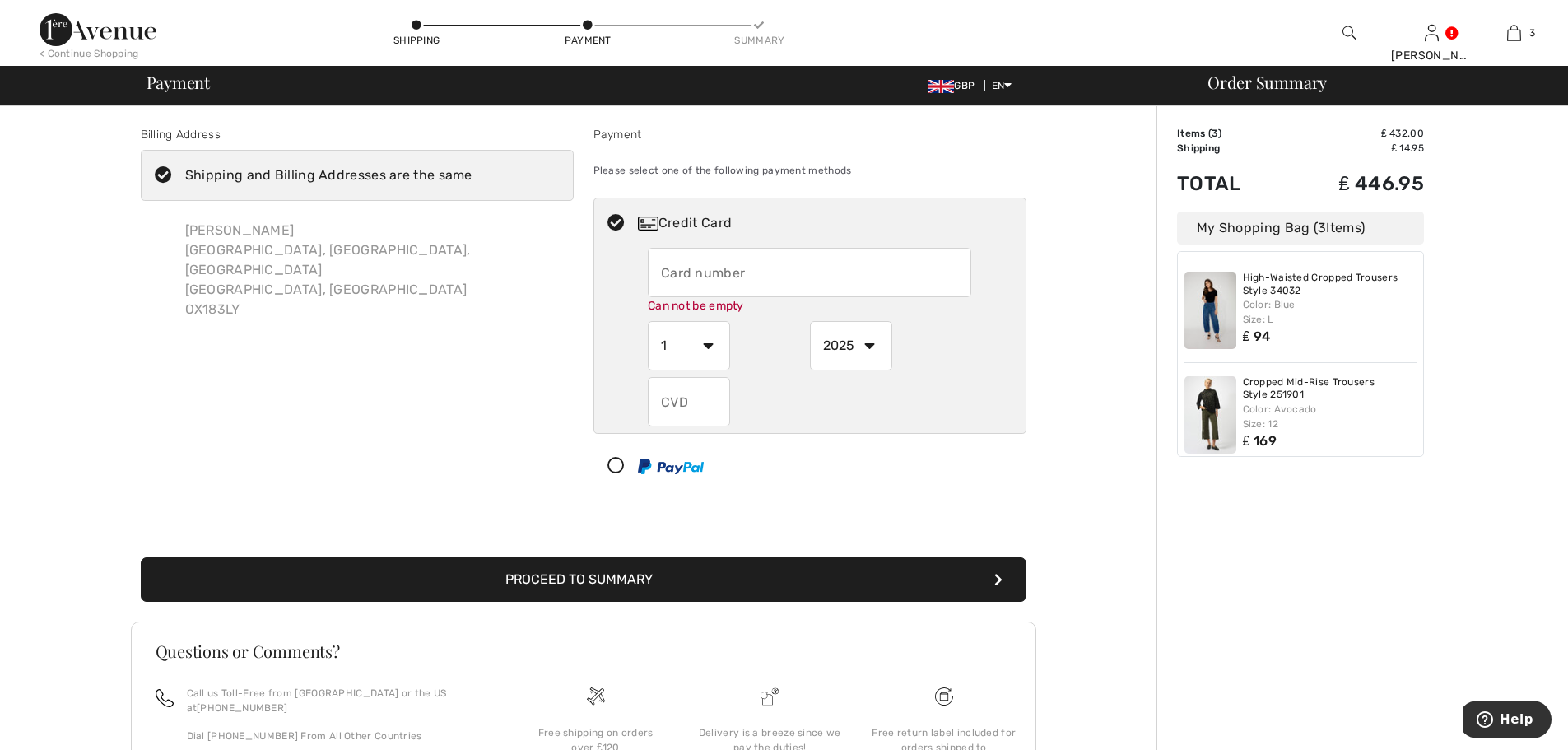
type input "[CREDIT_CARD_NUMBER]"
select select "11"
select select "2026"
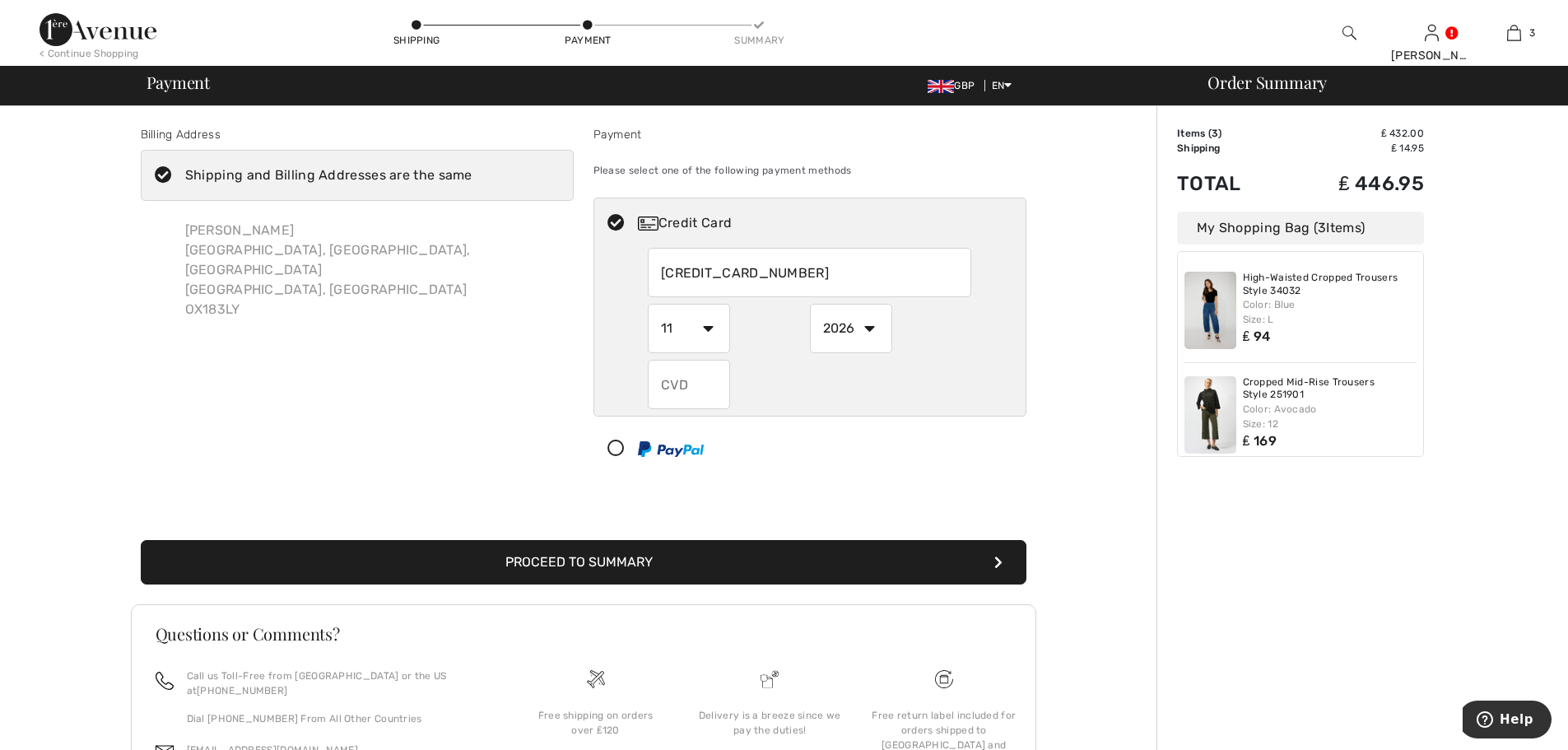
click at [696, 392] on input "text" at bounding box center [688, 384] width 83 height 49
type input "6865"
click at [551, 562] on button "Proceed to Summary" at bounding box center [584, 562] width 886 height 45
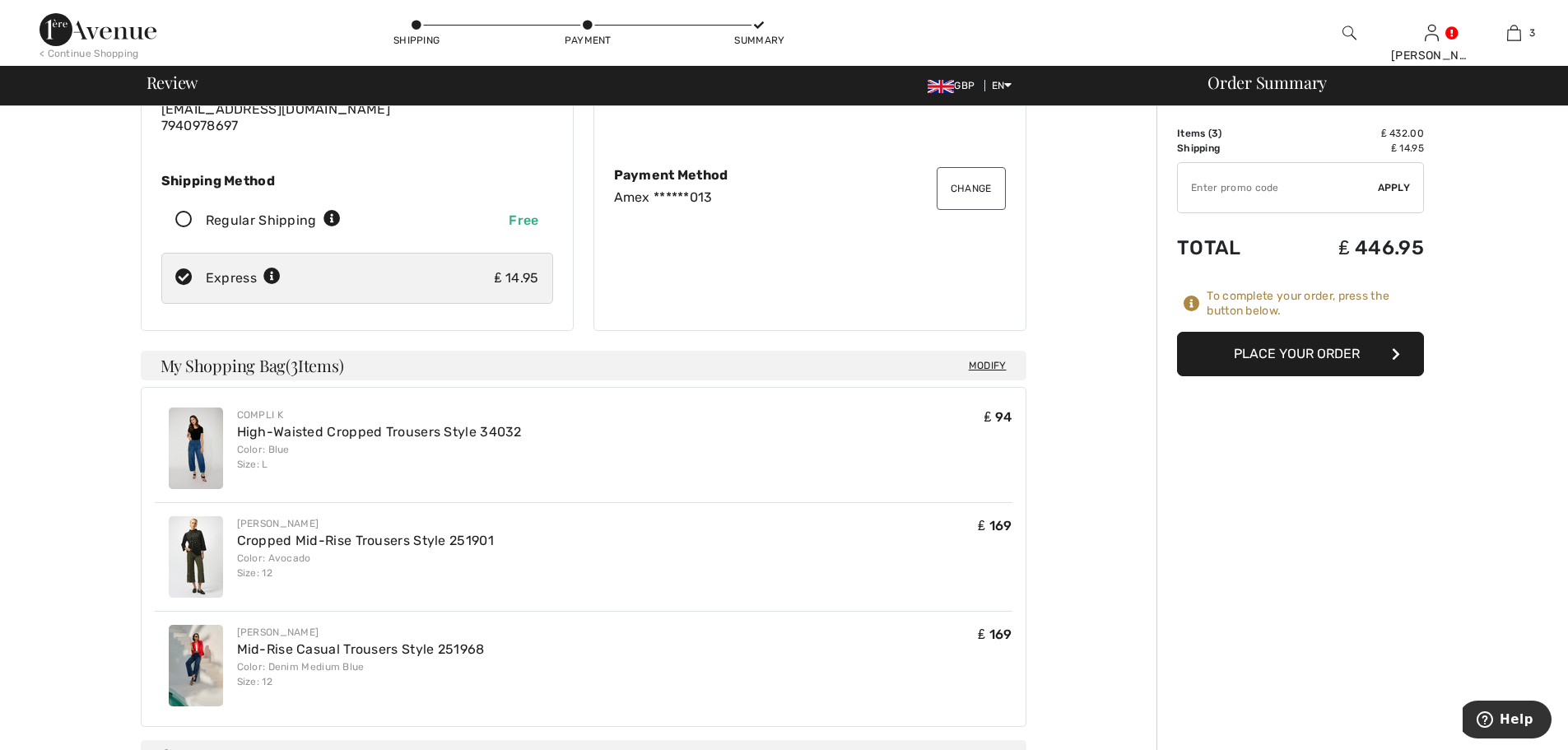
scroll to position [384, 0]
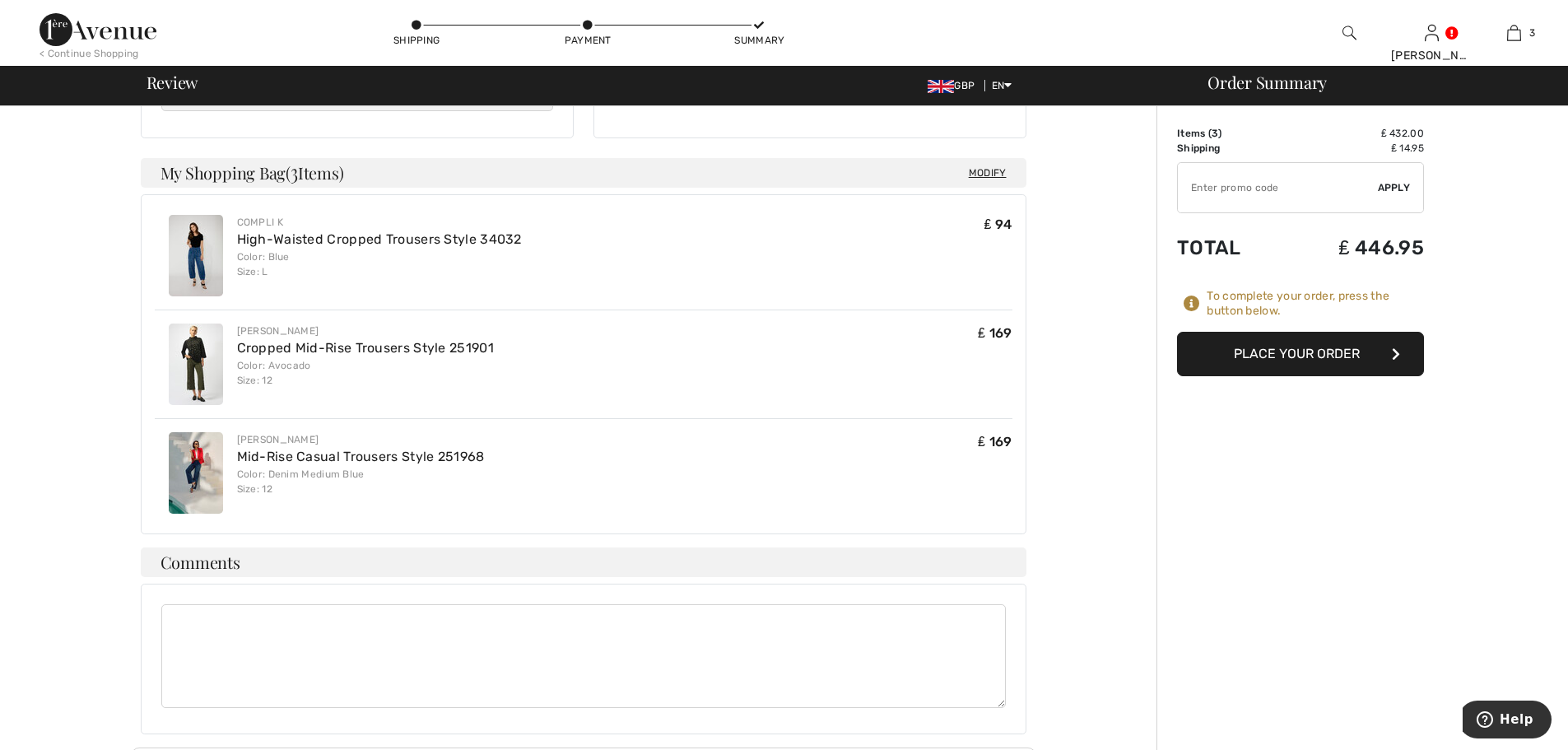
click at [1266, 359] on button "Place Your Order" at bounding box center [1301, 355] width 247 height 45
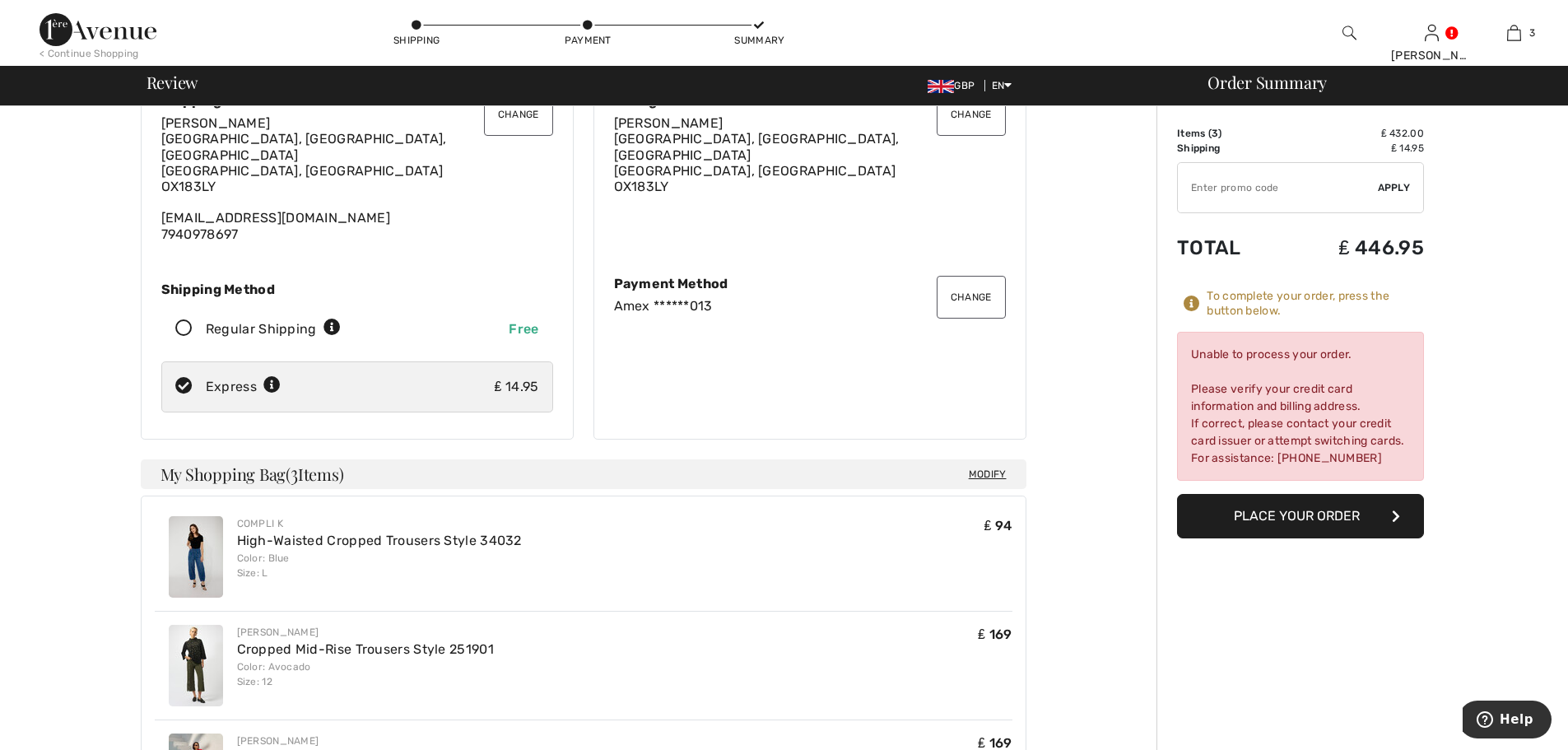
scroll to position [48, 0]
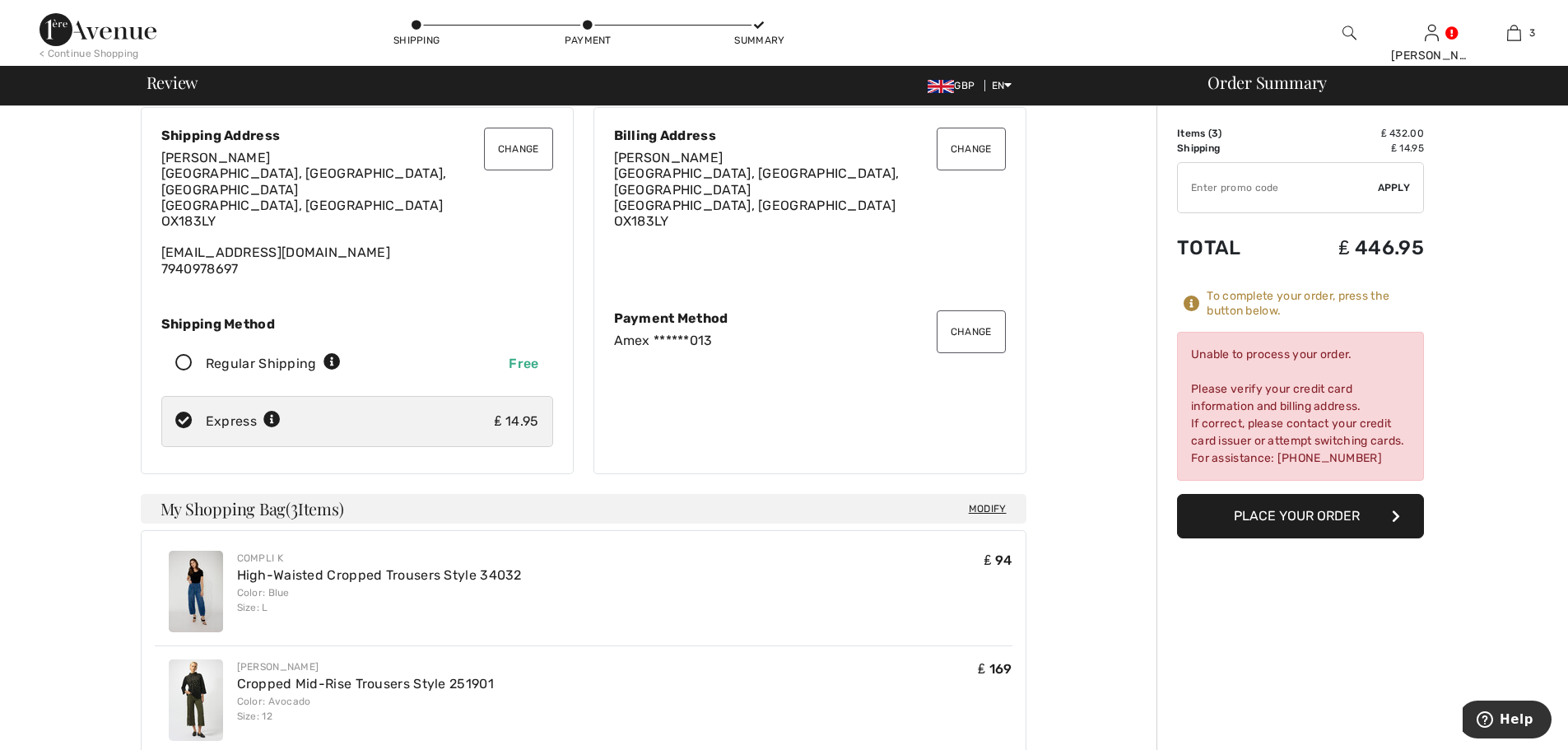
click at [1301, 511] on button "Place Your Order" at bounding box center [1301, 516] width 247 height 45
click at [968, 327] on button "Change" at bounding box center [971, 331] width 70 height 43
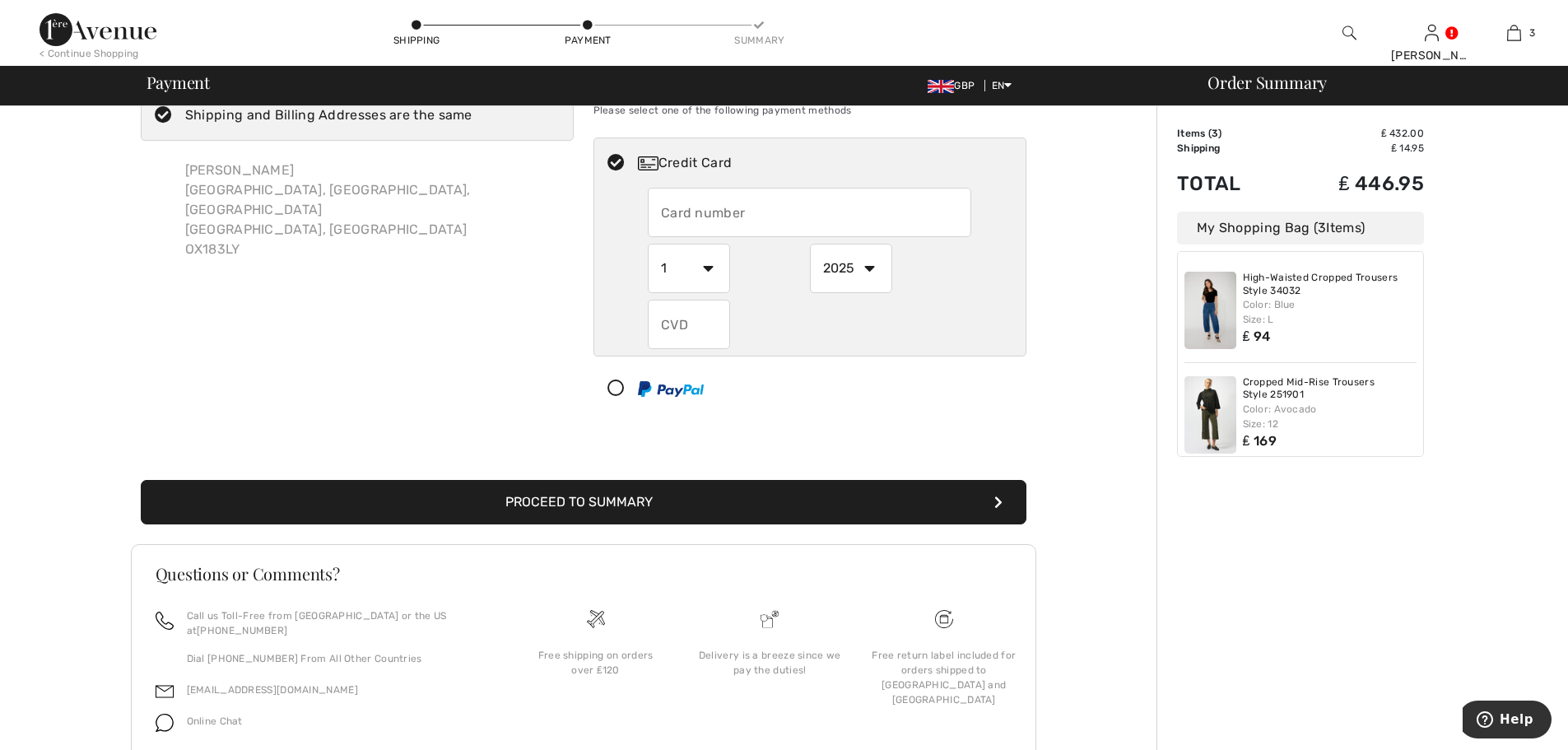
click at [896, 198] on input "text" at bounding box center [809, 212] width 324 height 49
radio input "true"
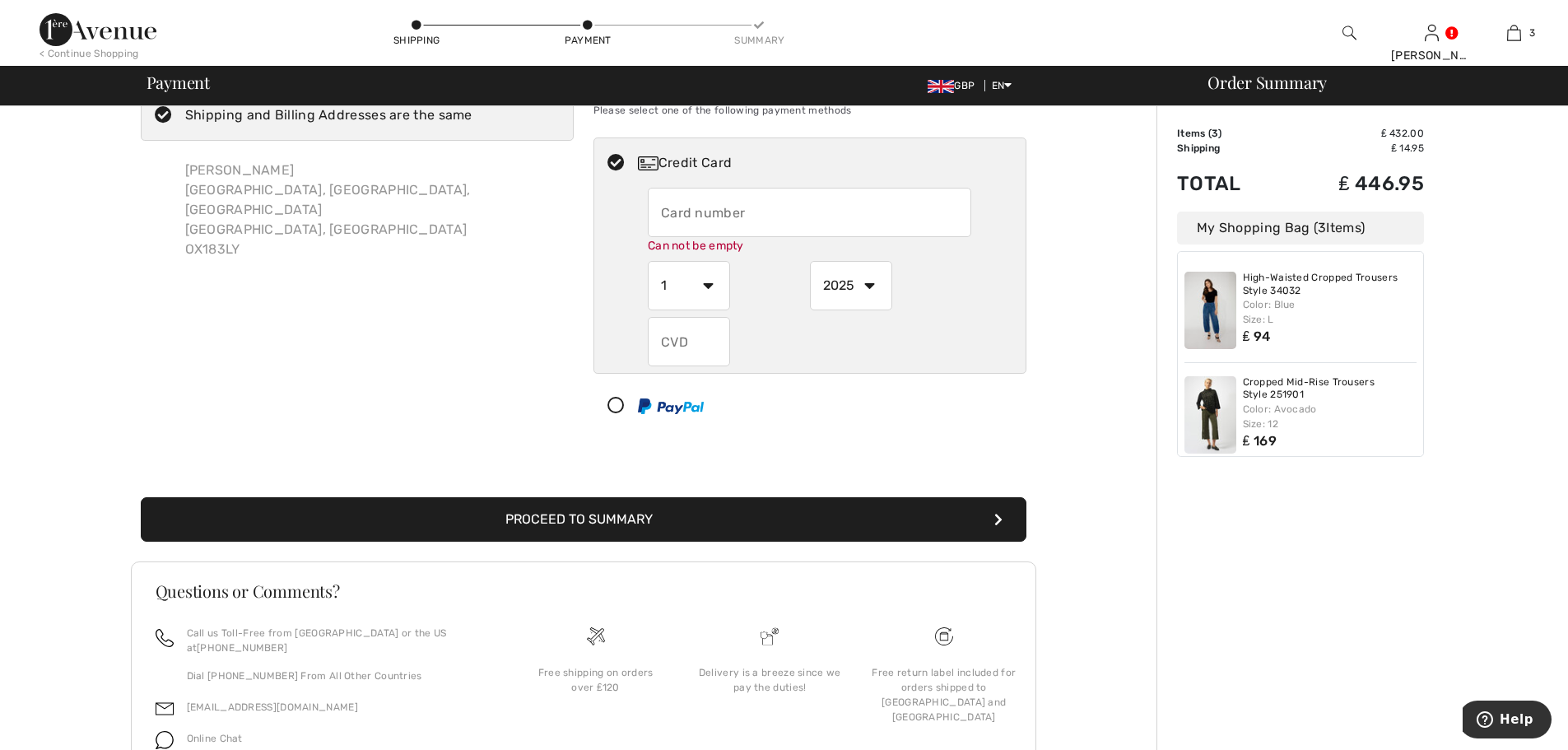
type input "[CREDIT_CARD_NUMBER]"
select select "11"
select select "2026"
type input "780"
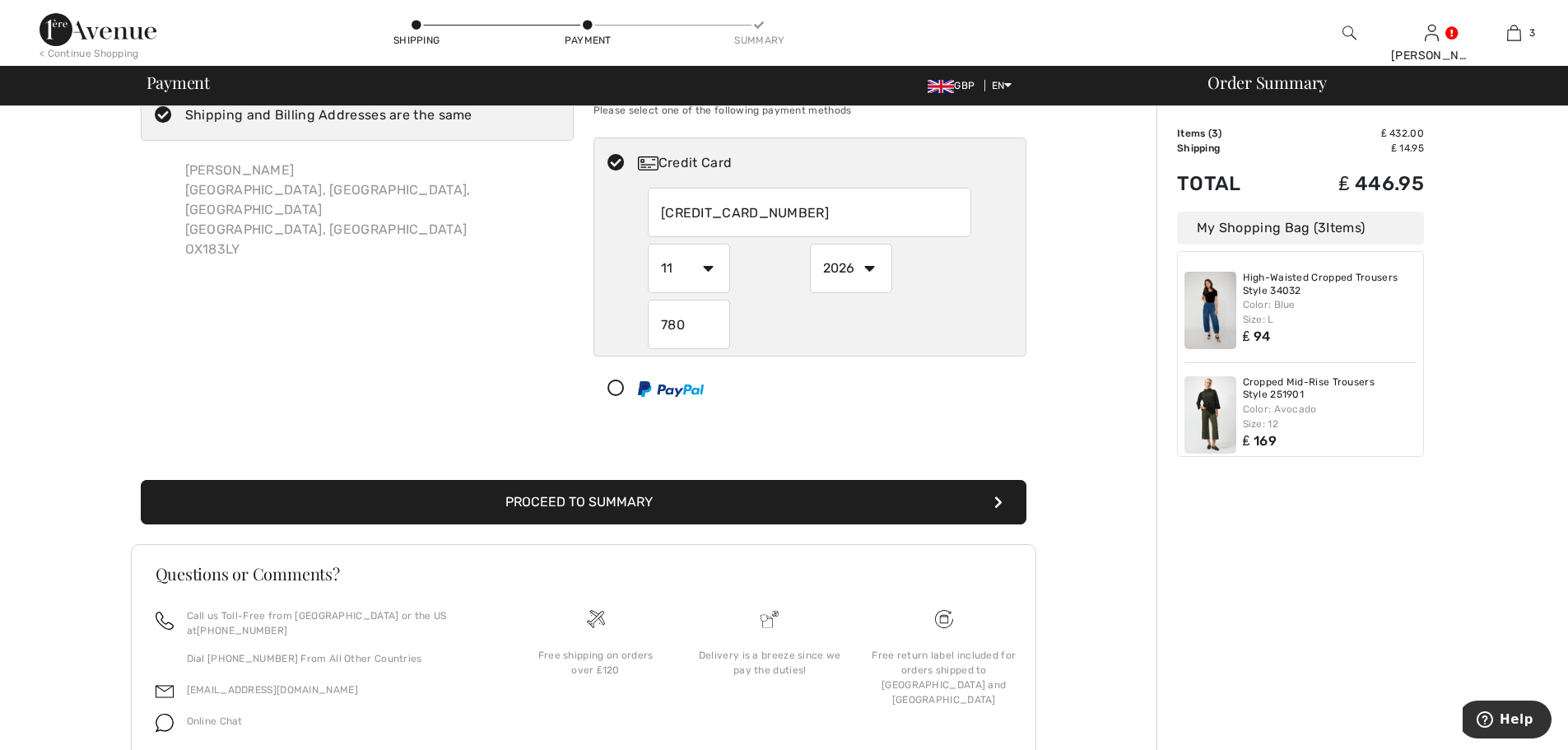
click at [647, 505] on button "Proceed to Summary" at bounding box center [584, 502] width 886 height 45
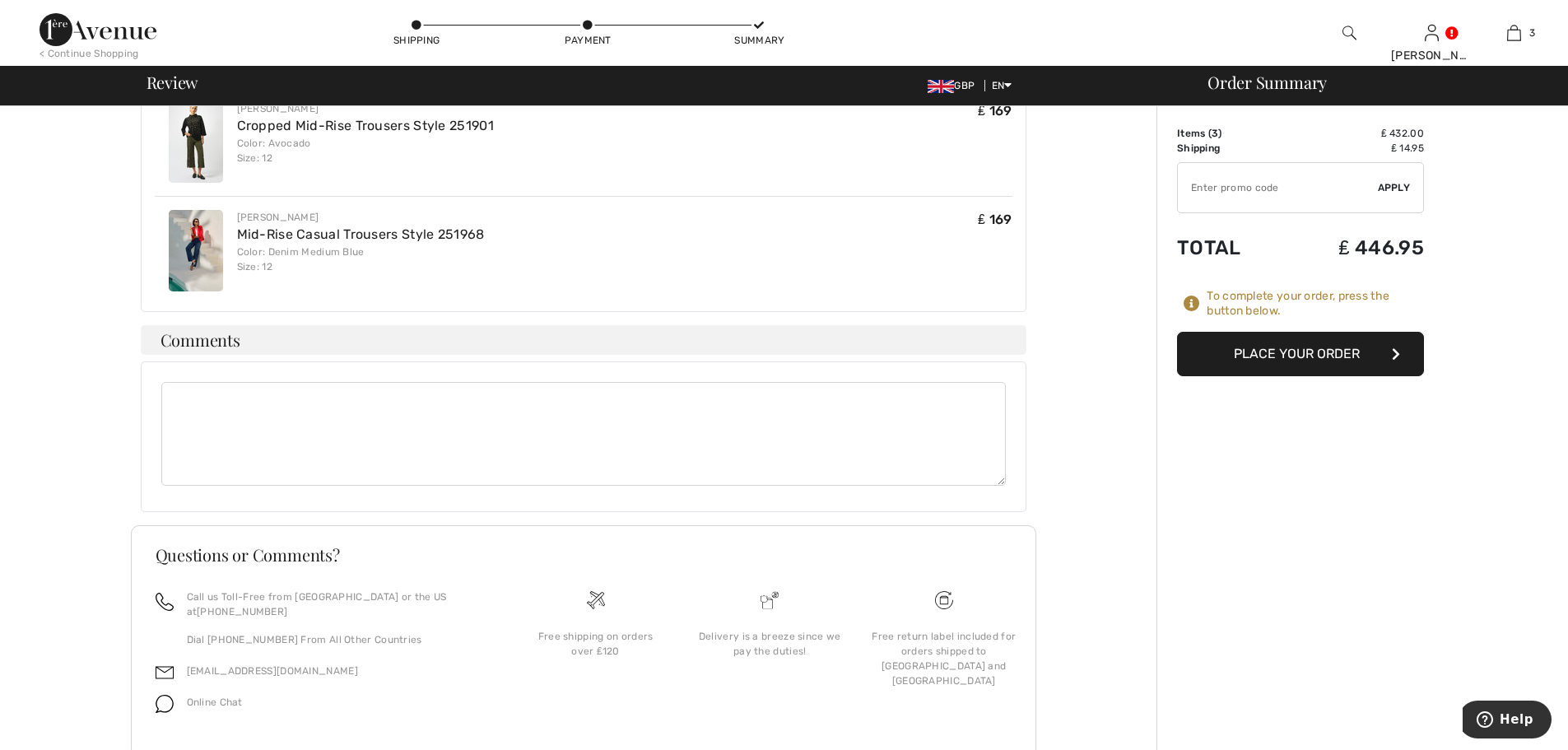
scroll to position [625, 0]
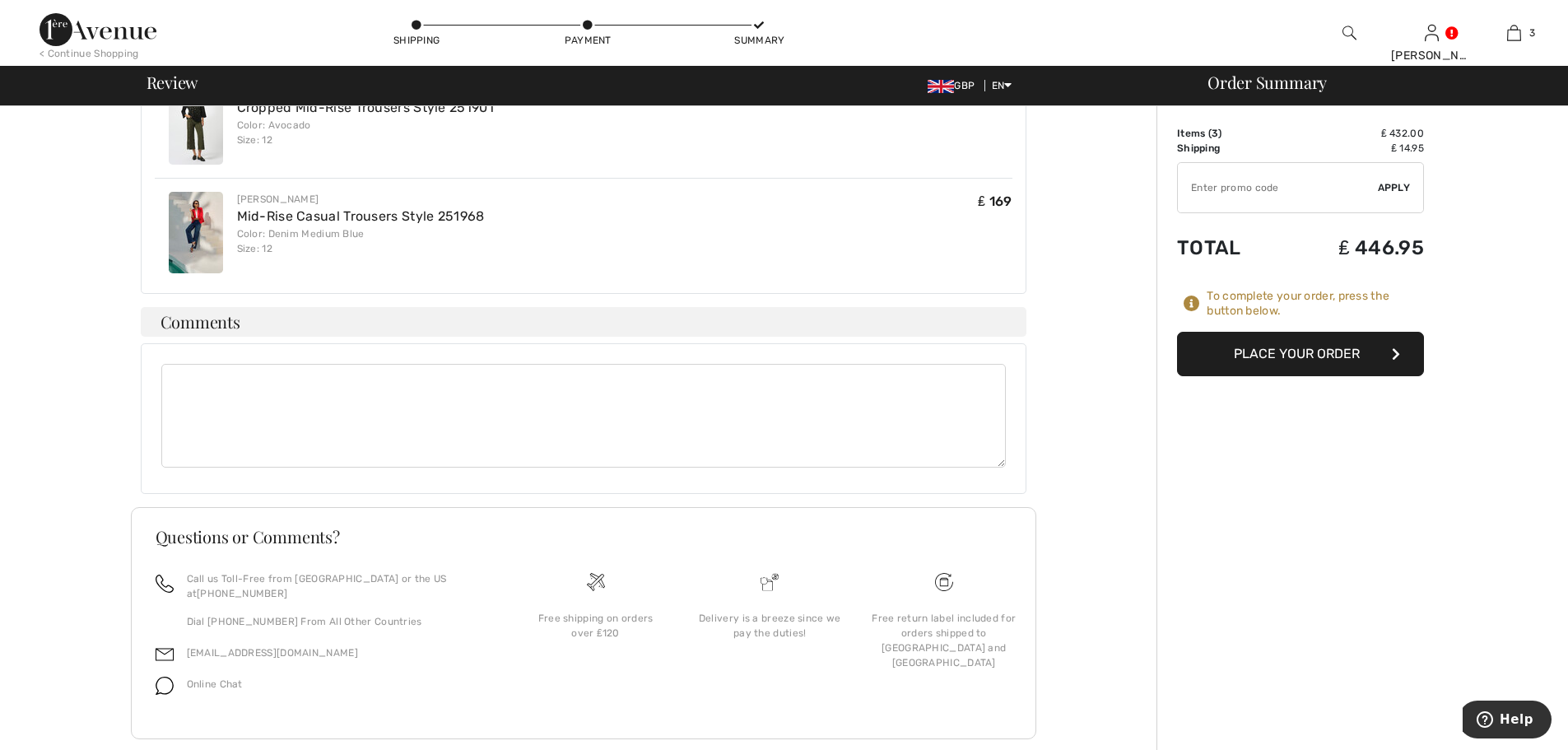
click at [1280, 354] on button "Place Your Order" at bounding box center [1301, 355] width 247 height 45
